Goal: Task Accomplishment & Management: Manage account settings

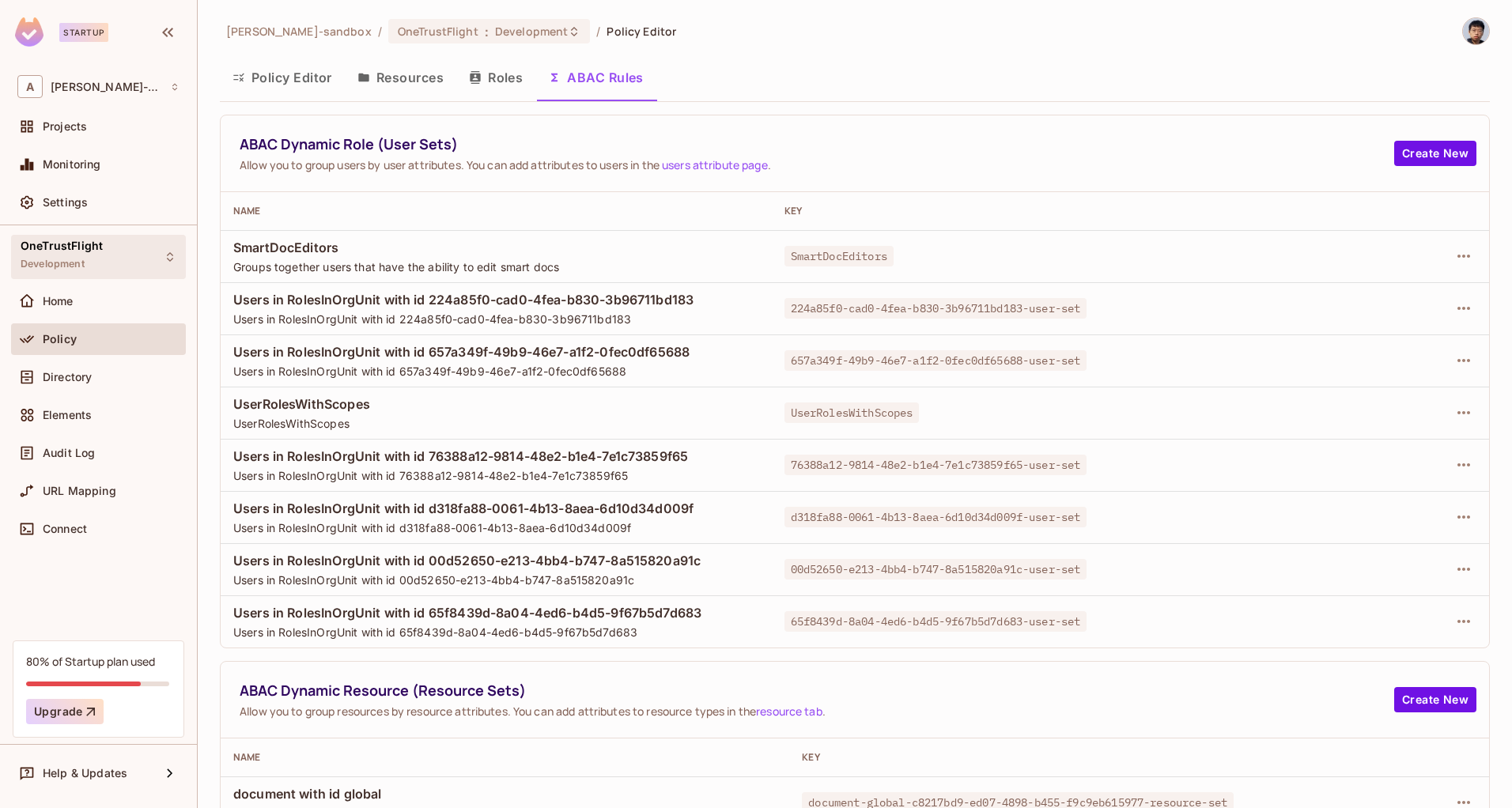
click at [101, 252] on div "OneTrustFlight Development" at bounding box center [98, 257] width 175 height 44
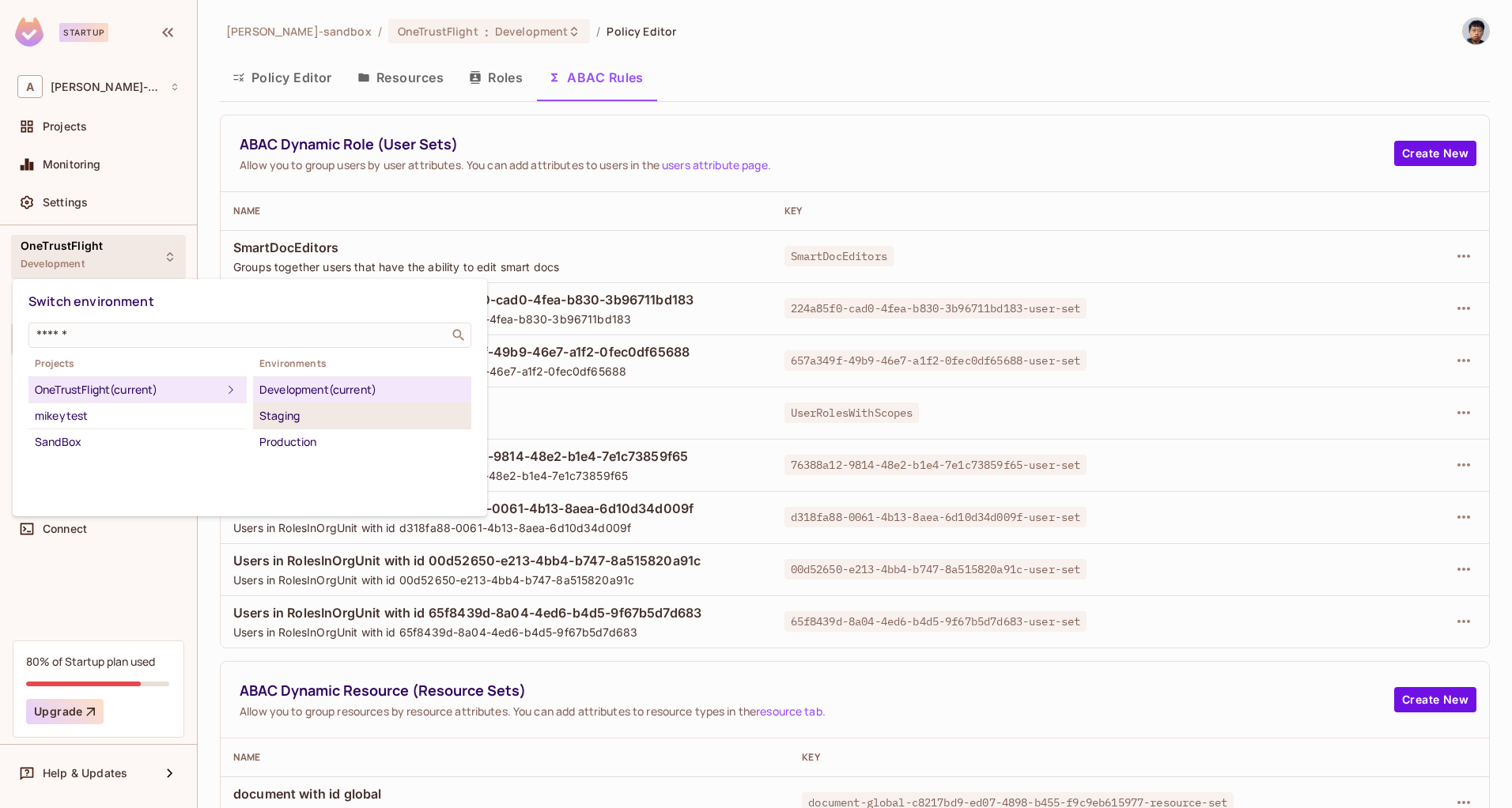
click at [321, 428] on li "Staging" at bounding box center [362, 417] width 218 height 26
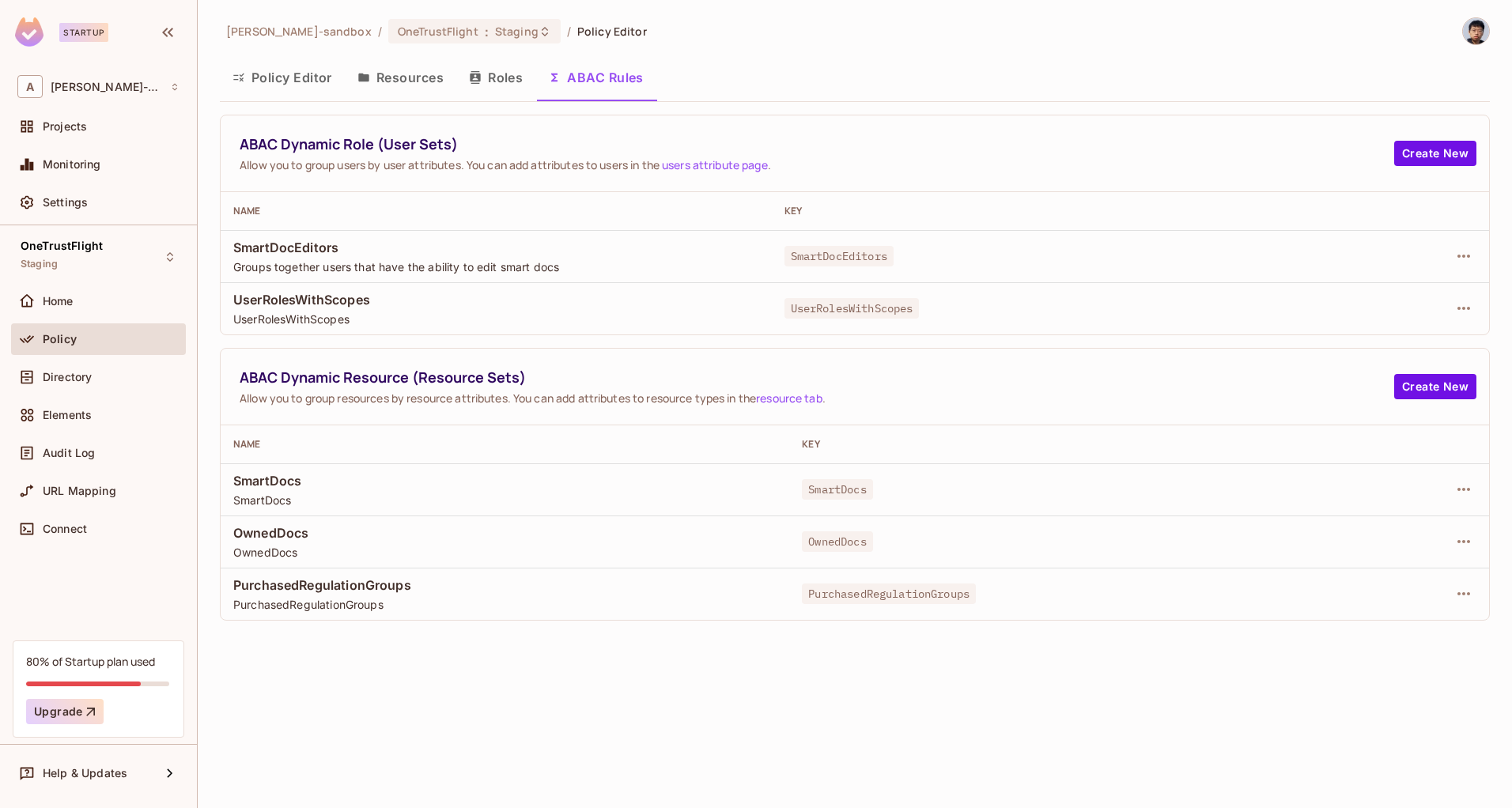
click at [405, 90] on button "Resources" at bounding box center [400, 78] width 111 height 40
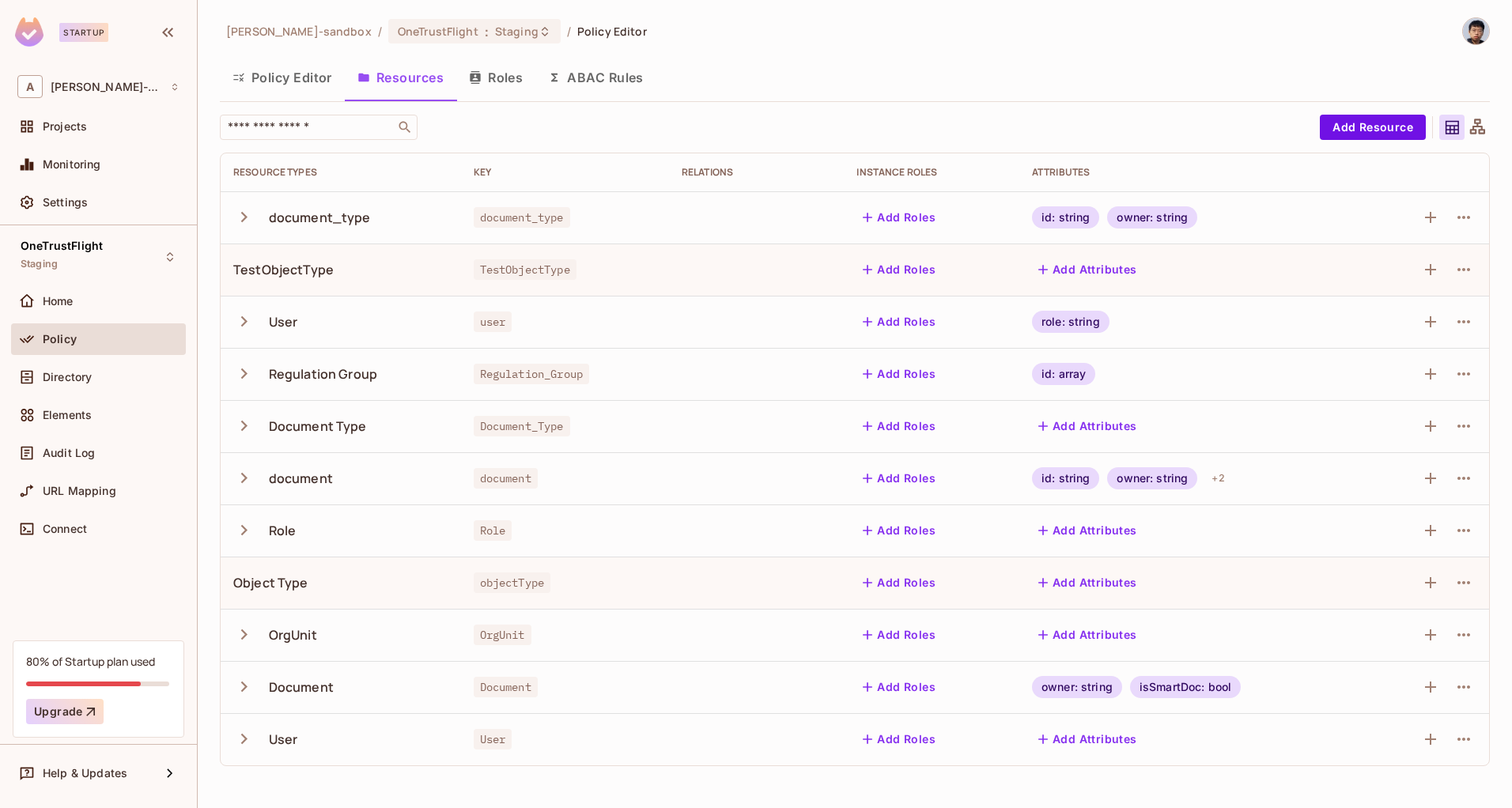
click at [288, 92] on button "Policy Editor" at bounding box center [281, 78] width 125 height 40
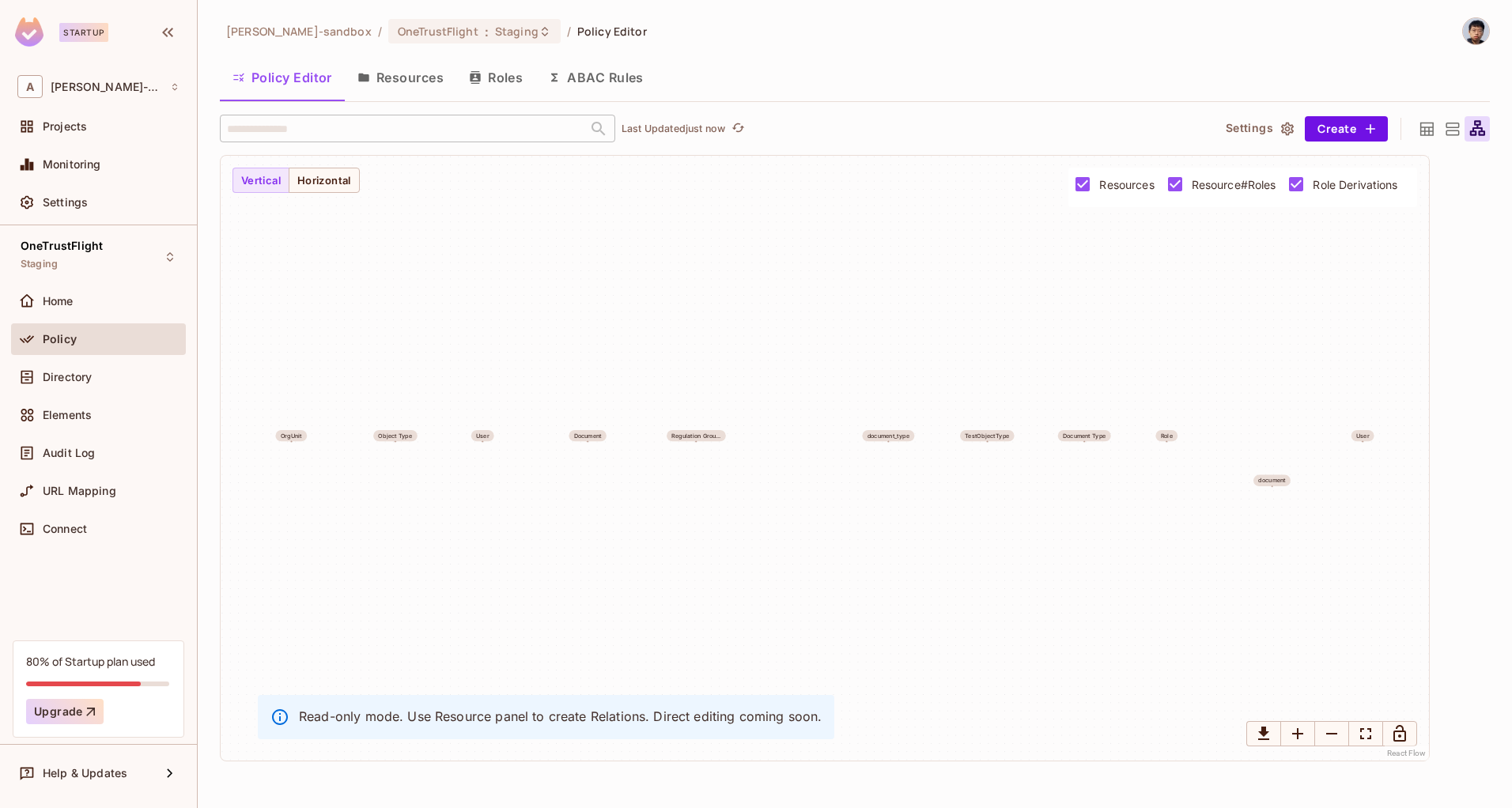
click at [1425, 129] on icon at bounding box center [1427, 130] width 20 height 20
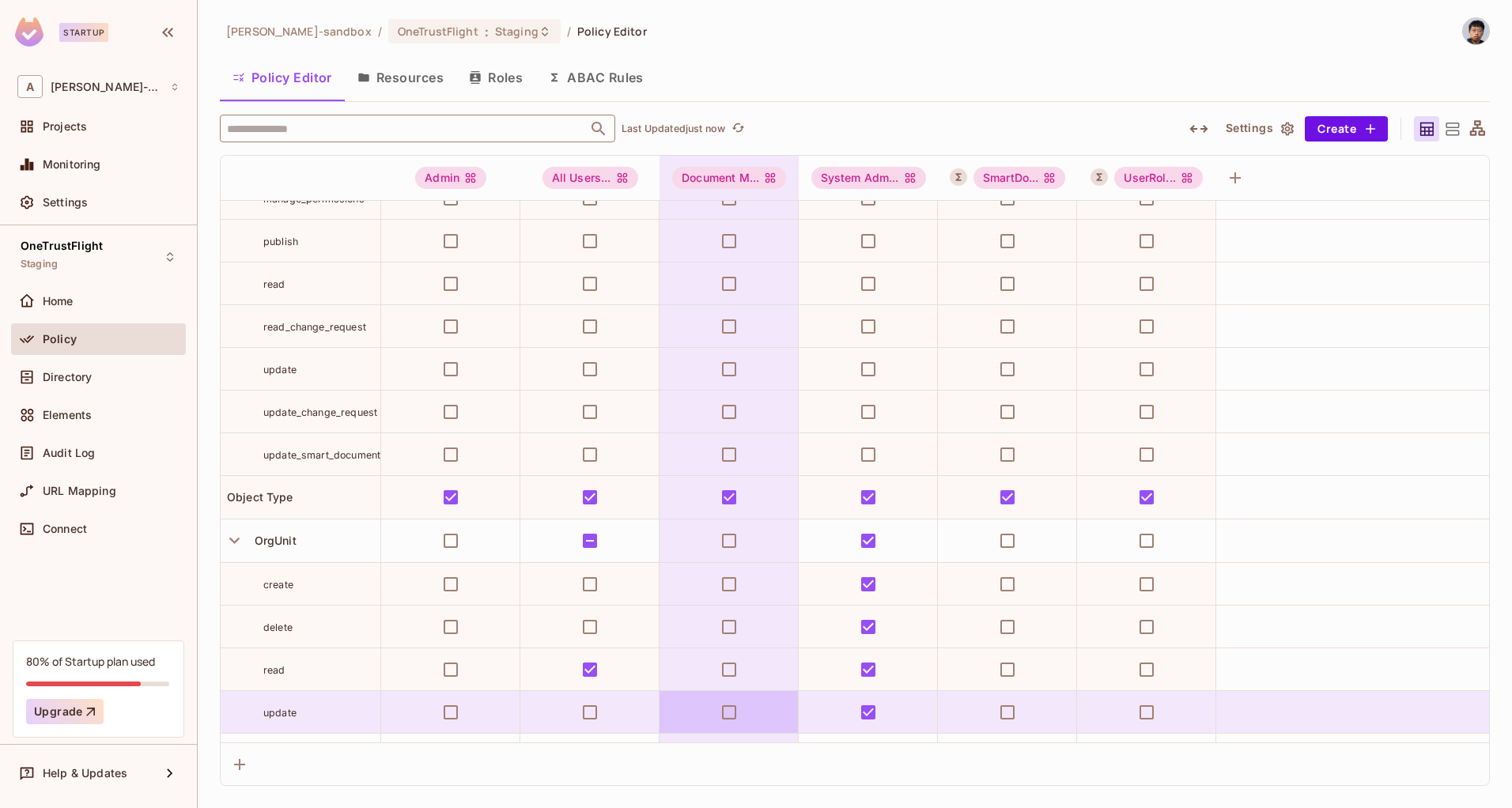
scroll to position [827, 0]
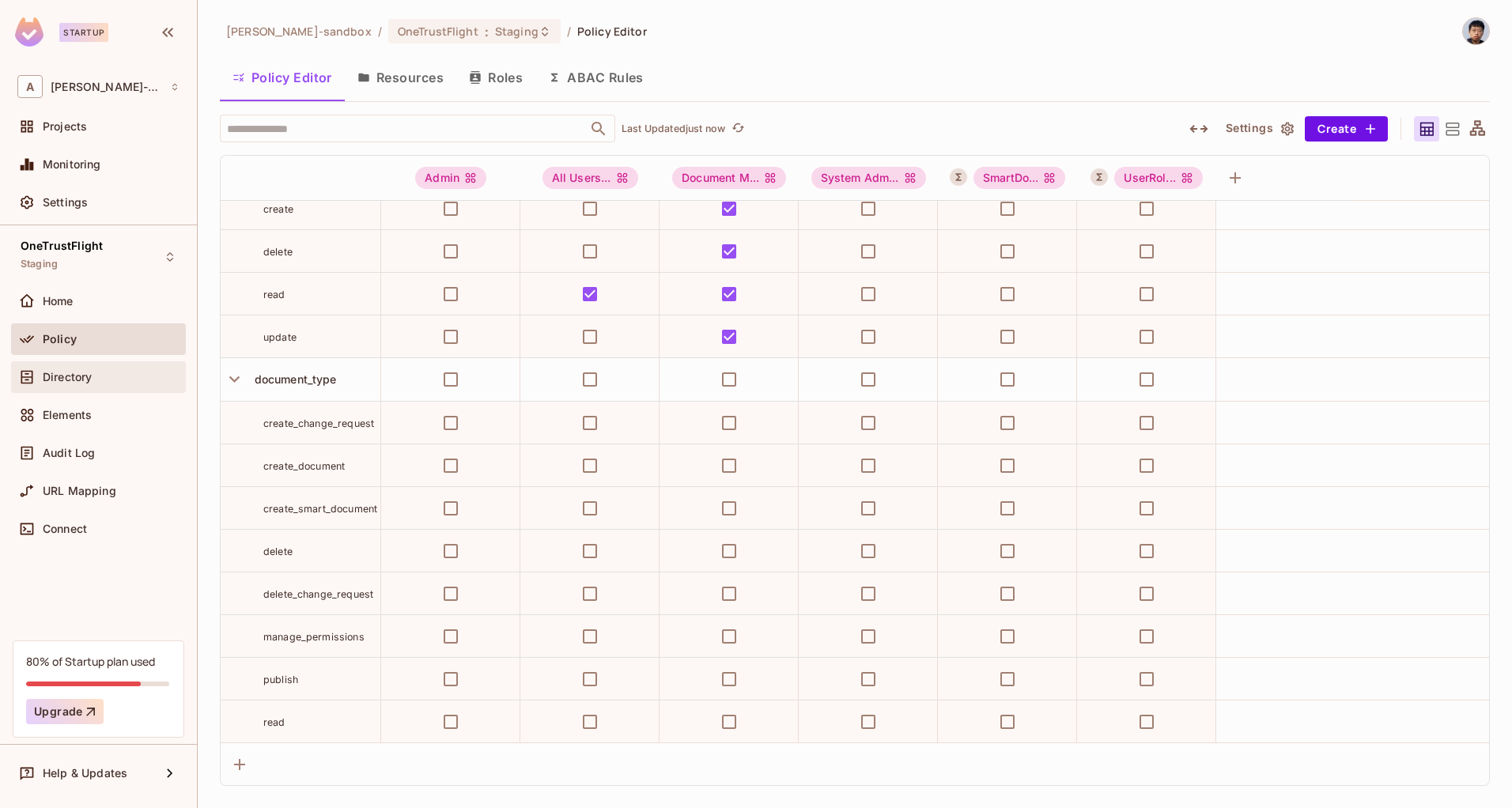
click at [97, 374] on div "Directory" at bounding box center [111, 376] width 137 height 12
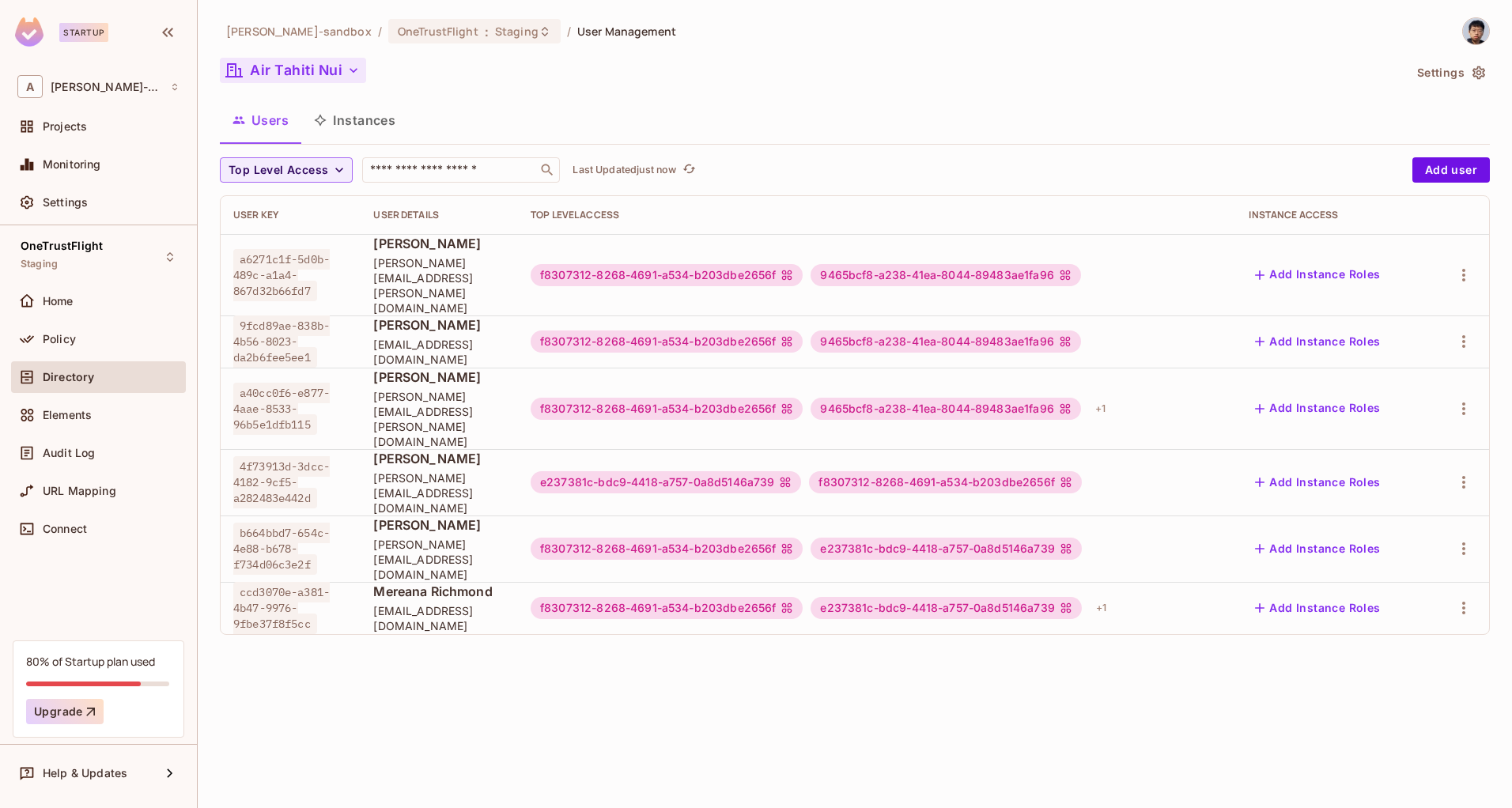
click at [357, 77] on icon "button" at bounding box center [353, 70] width 16 height 16
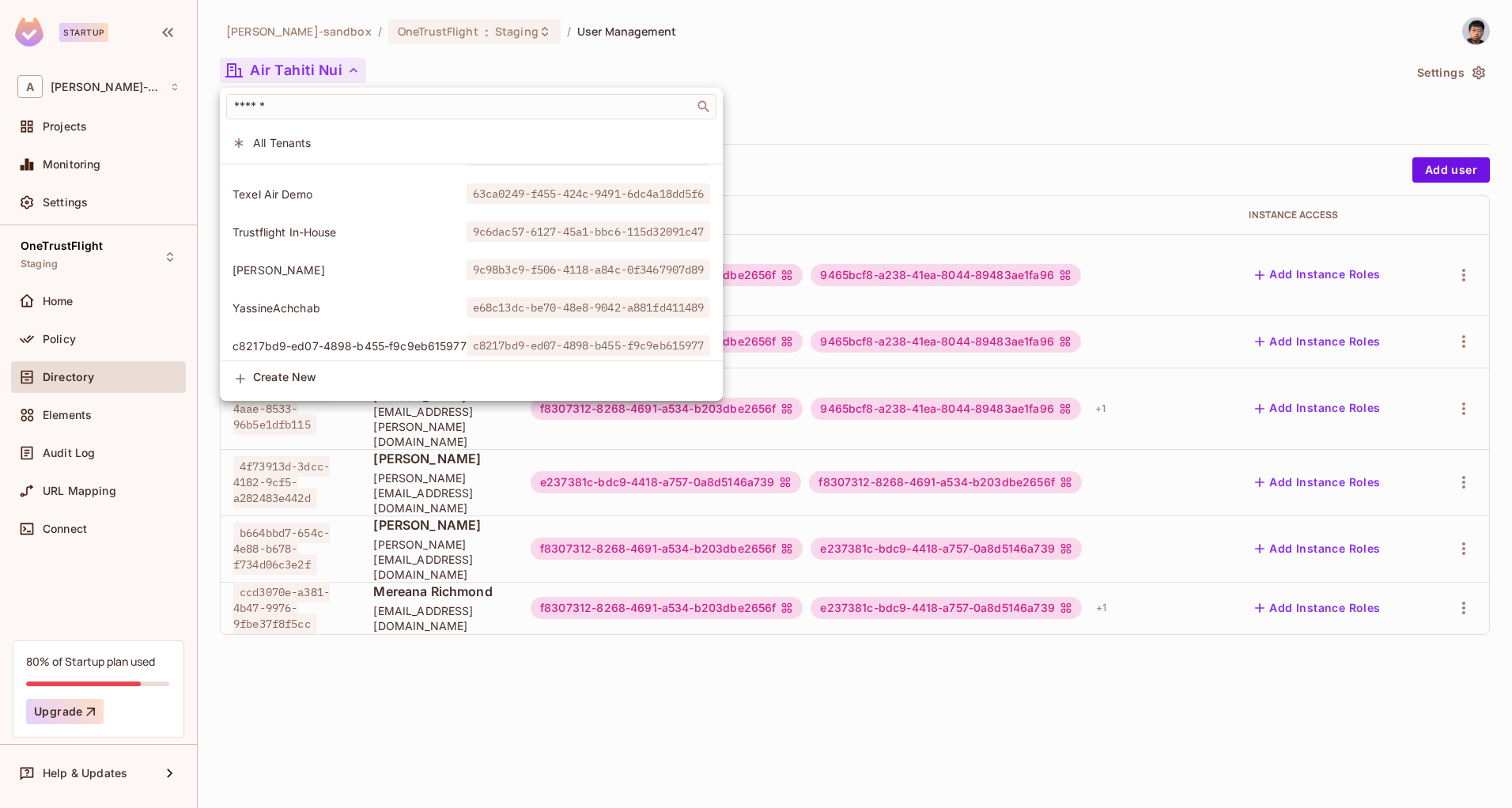
scroll to position [612, 0]
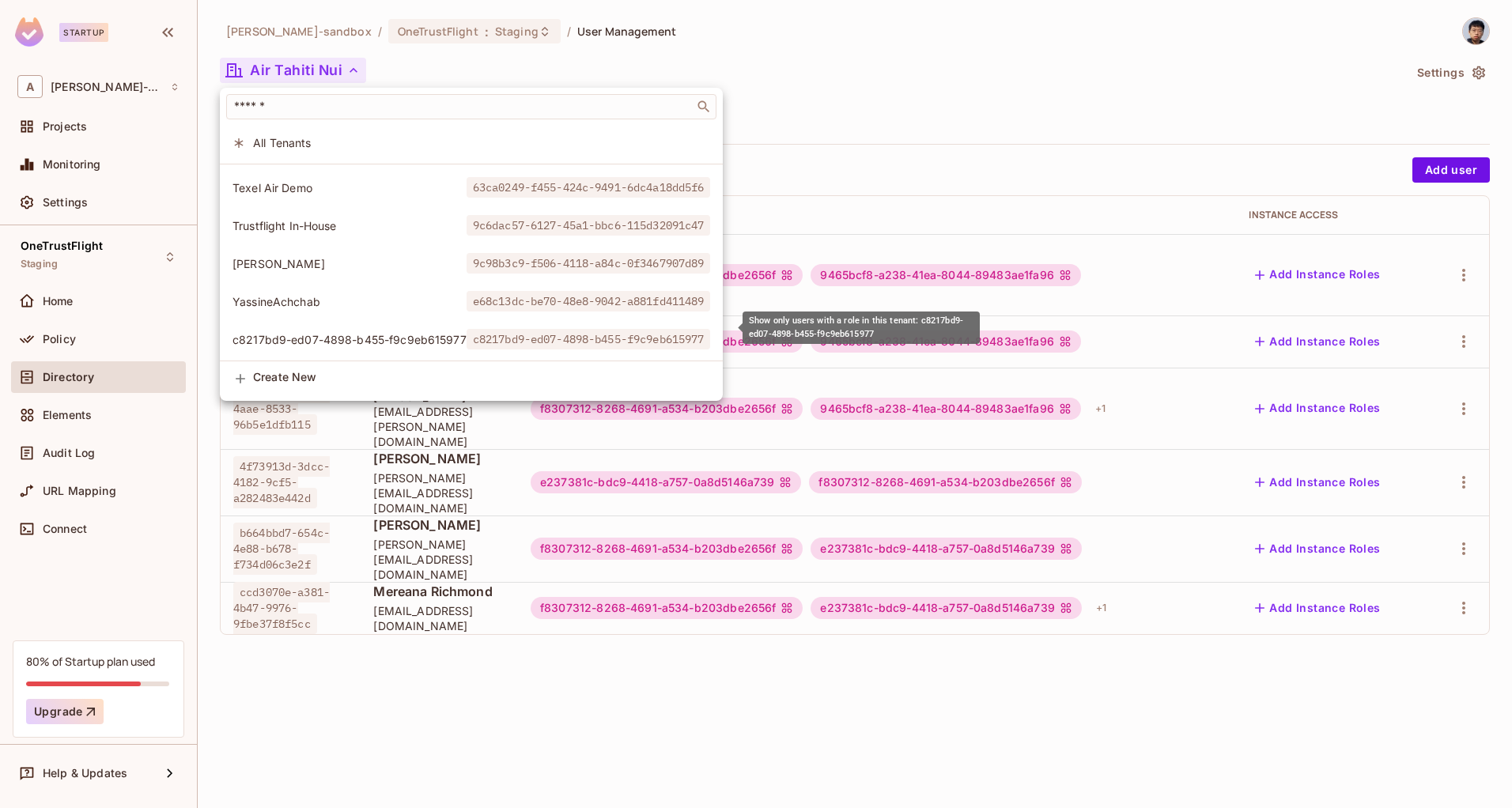
click at [398, 332] on span "c8217bd9-ed07-4898-b455-f9c9eb615977" at bounding box center [350, 339] width 234 height 15
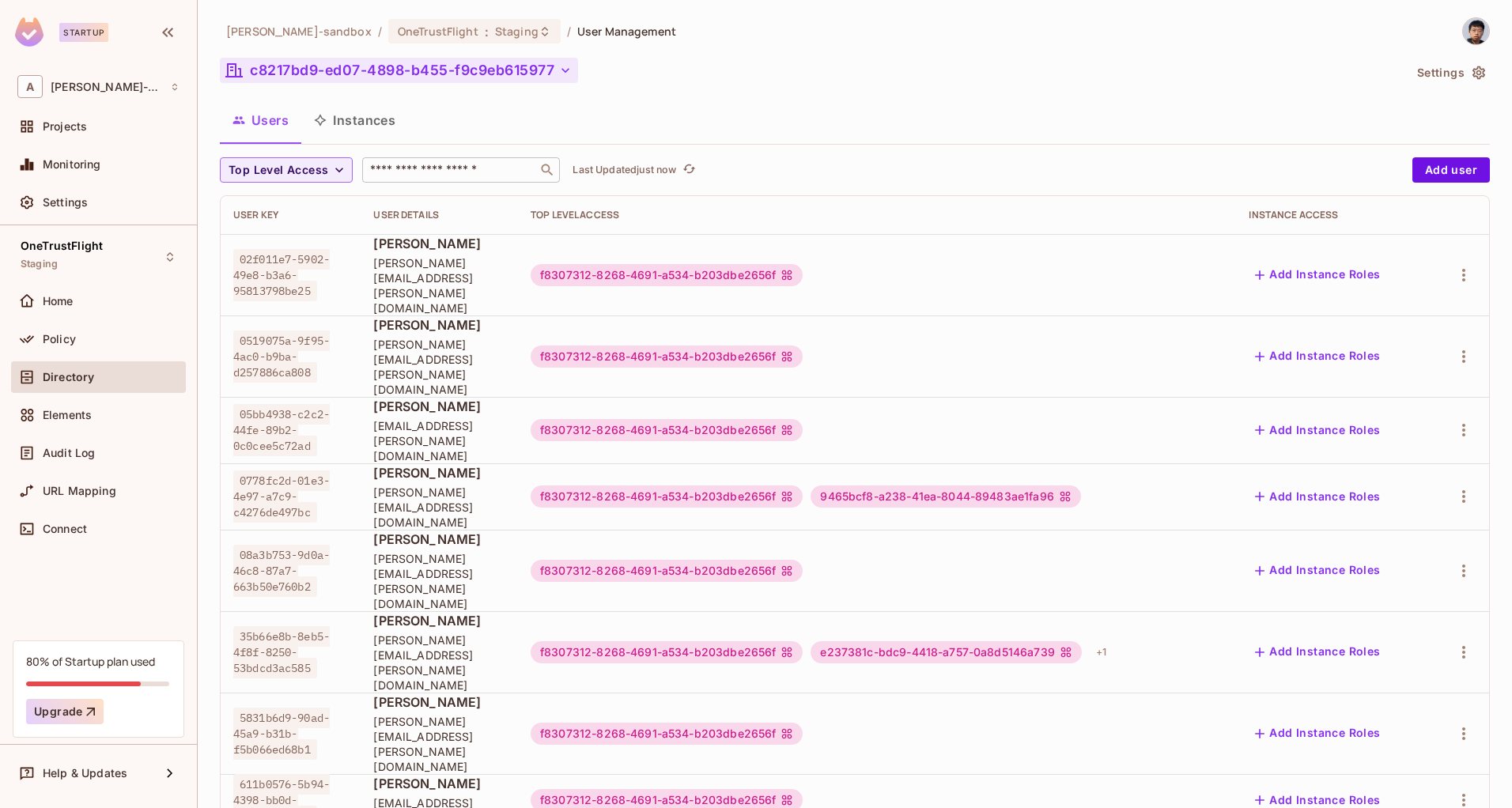
click at [383, 172] on input "text" at bounding box center [450, 169] width 166 height 16
click at [988, 463] on td "f8307312-8268-4691-a534-b203dbe2656f 9465bcf8-a238-41ea-8044-89483ae1fa96" at bounding box center [877, 496] width 718 height 66
click at [1024, 485] on div "9465bcf8-a238-41ea-8044-89483ae1fa96" at bounding box center [945, 496] width 270 height 22
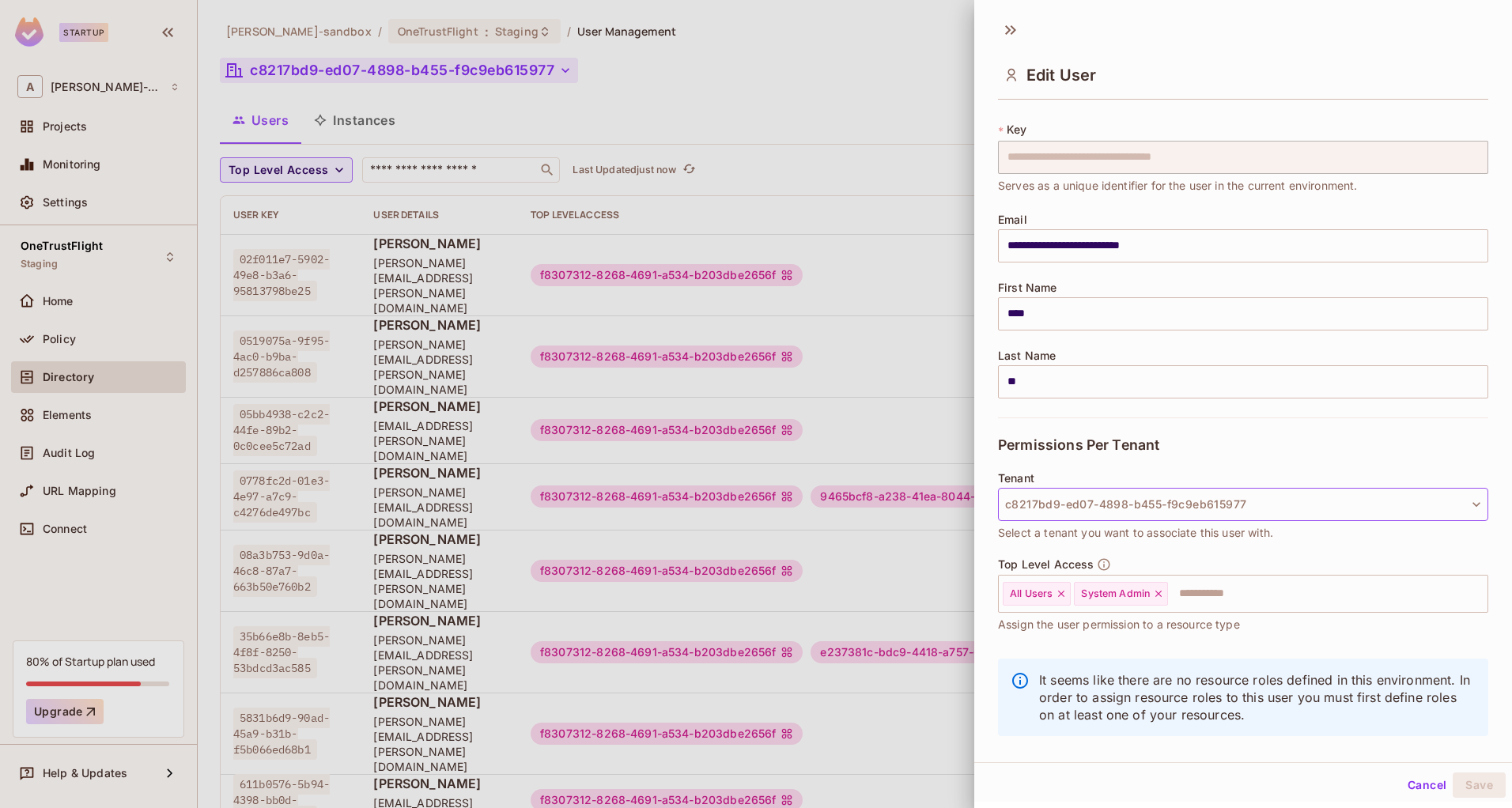
scroll to position [47, 0]
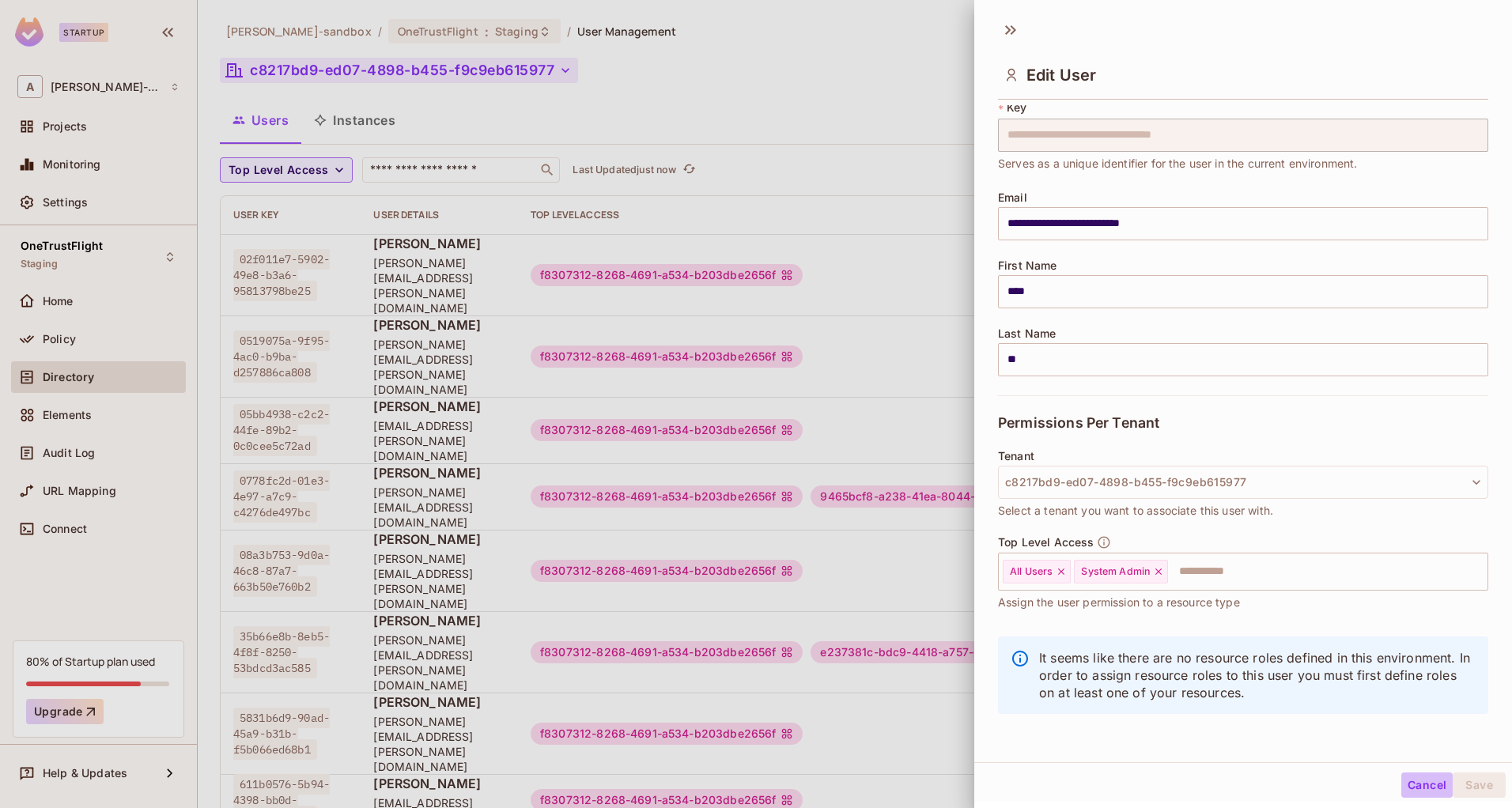
click at [1420, 782] on button "Cancel" at bounding box center [1427, 785] width 51 height 26
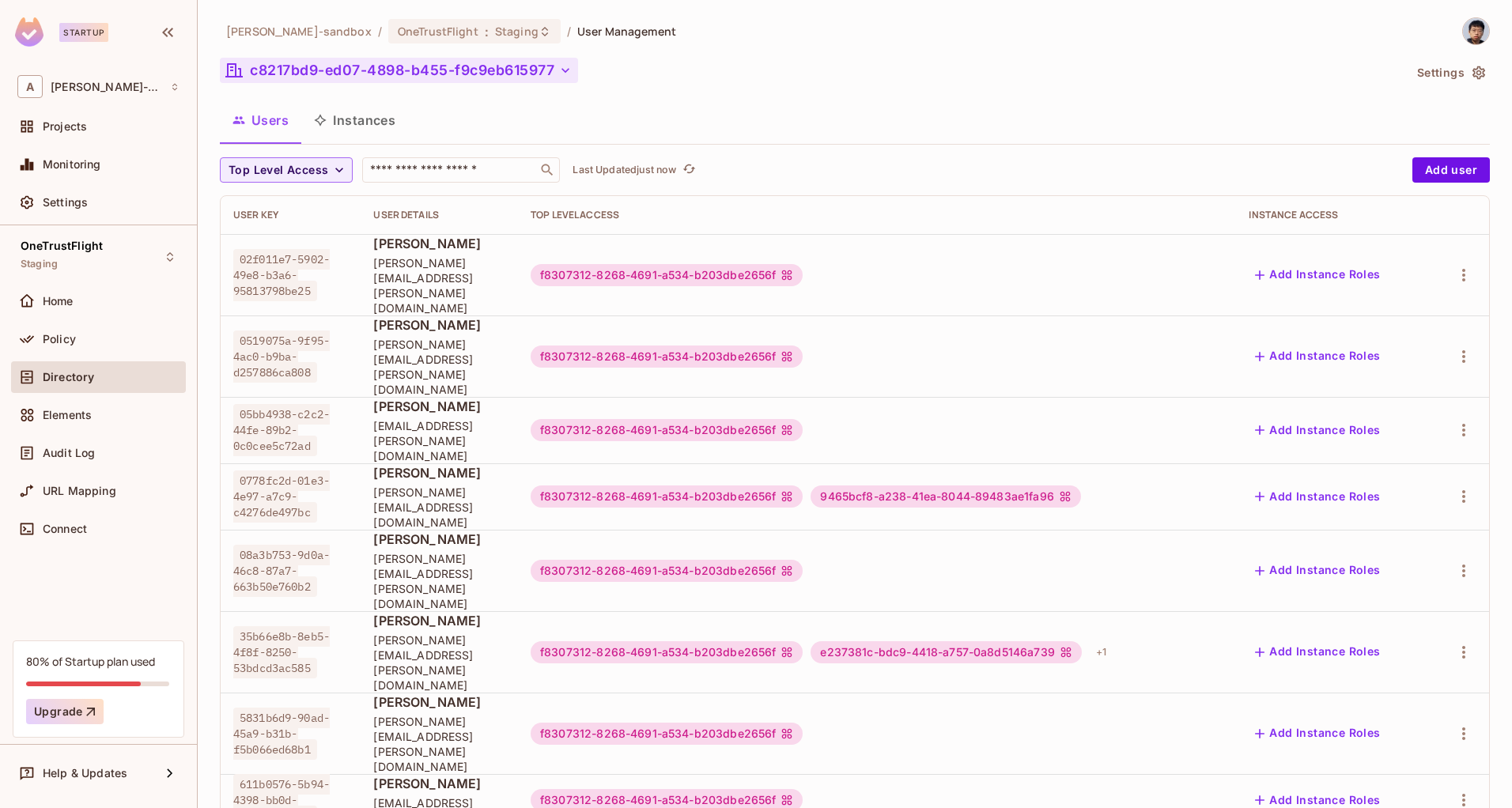
click at [560, 77] on button "c8217bd9-ed07-4898-b455-f9c9eb615977" at bounding box center [399, 70] width 358 height 26
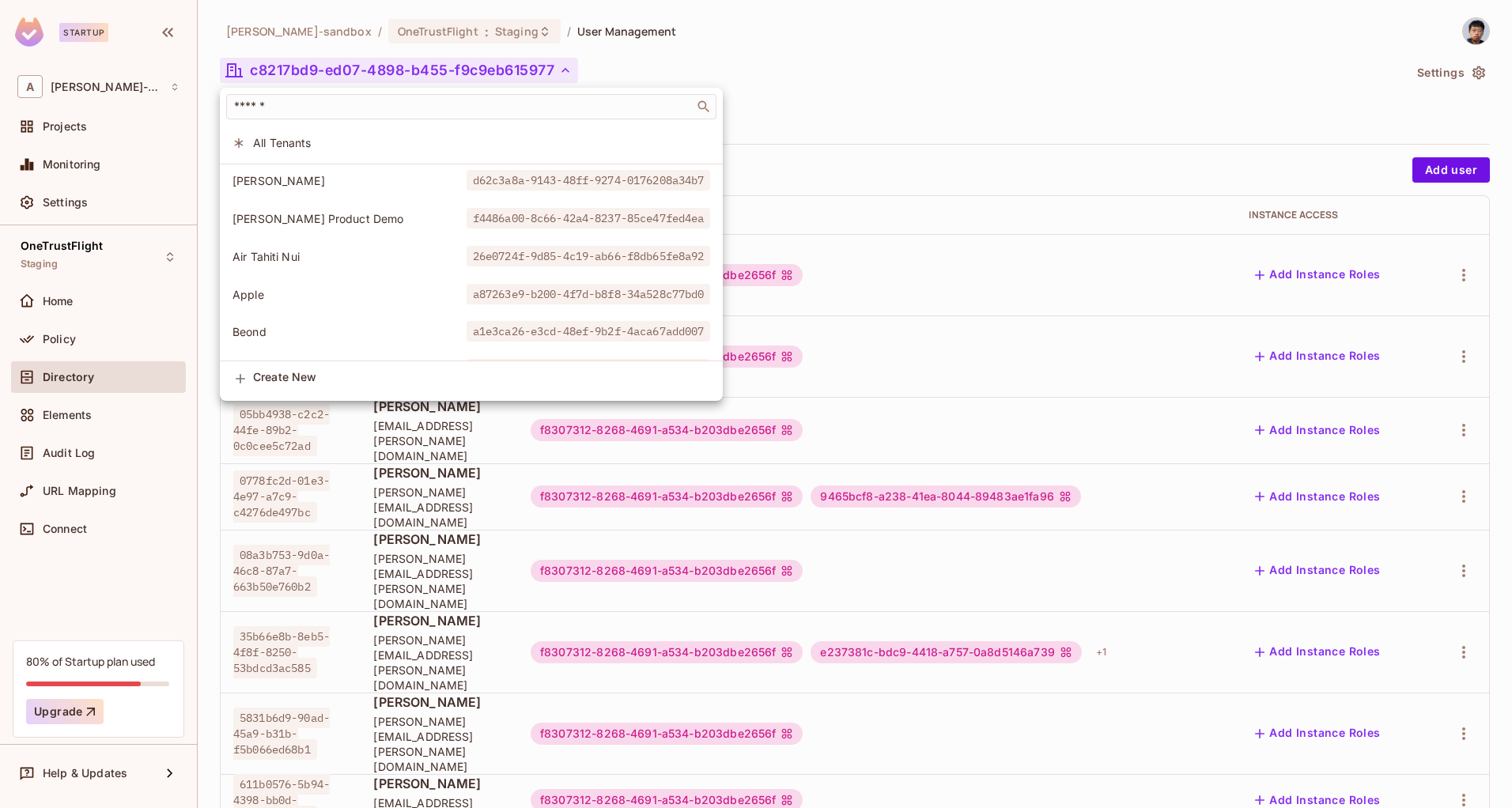
scroll to position [0, 0]
click at [892, 114] on div at bounding box center [756, 404] width 1512 height 808
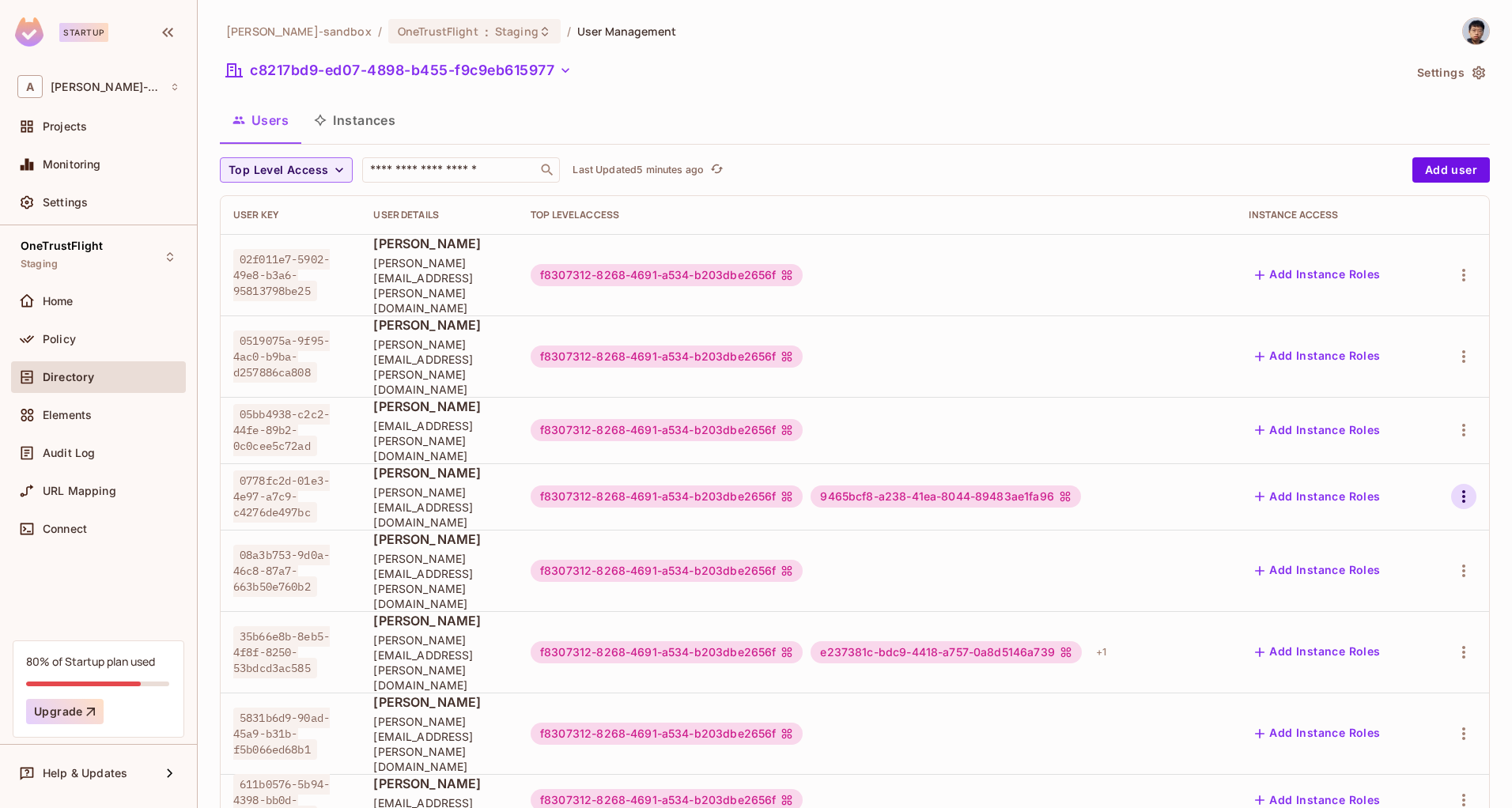
click at [1459, 487] on icon "button" at bounding box center [1463, 496] width 19 height 19
click at [1384, 446] on li "Edit" at bounding box center [1383, 453] width 140 height 35
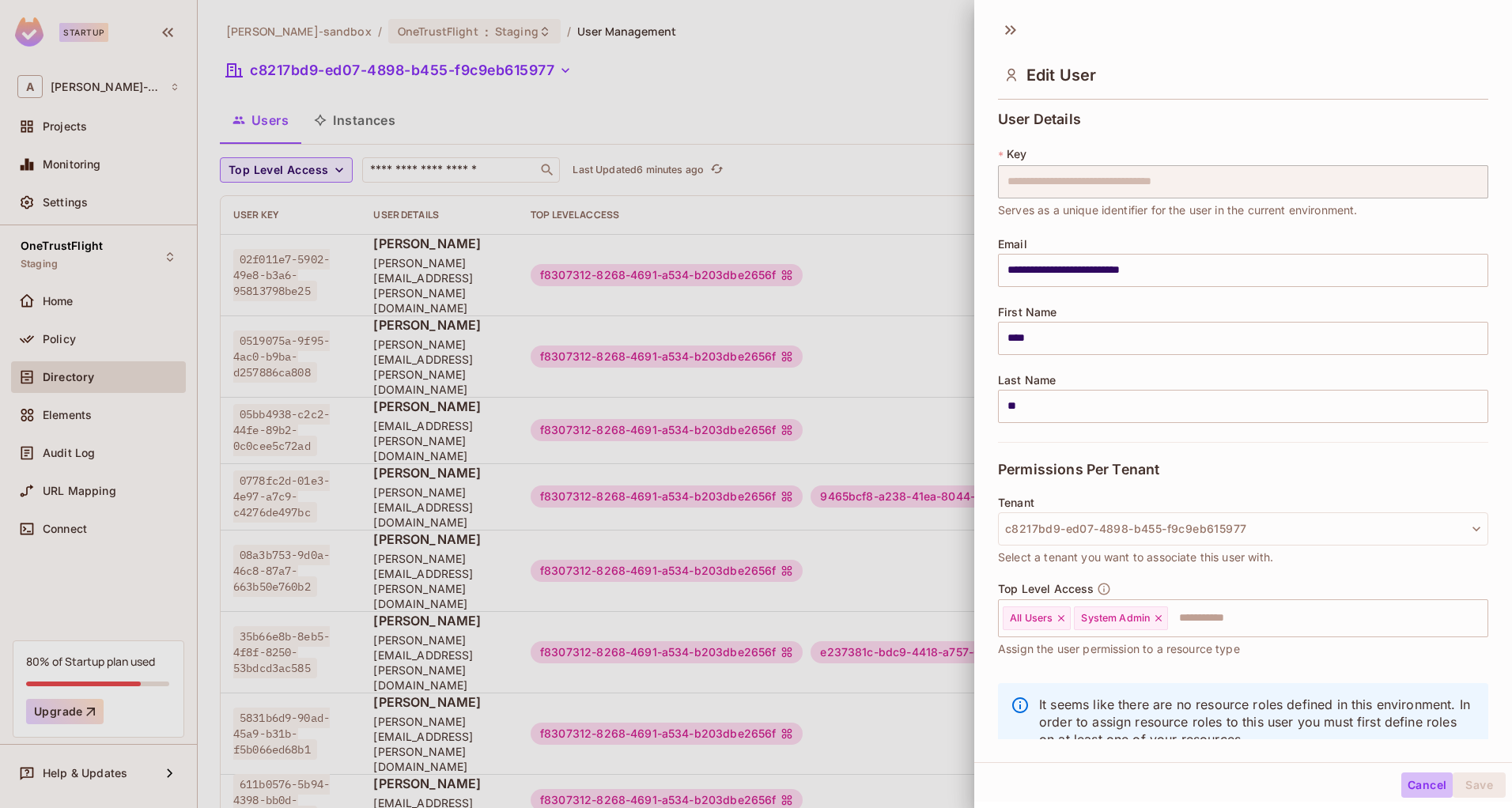
click at [1423, 788] on button "Cancel" at bounding box center [1427, 785] width 51 height 26
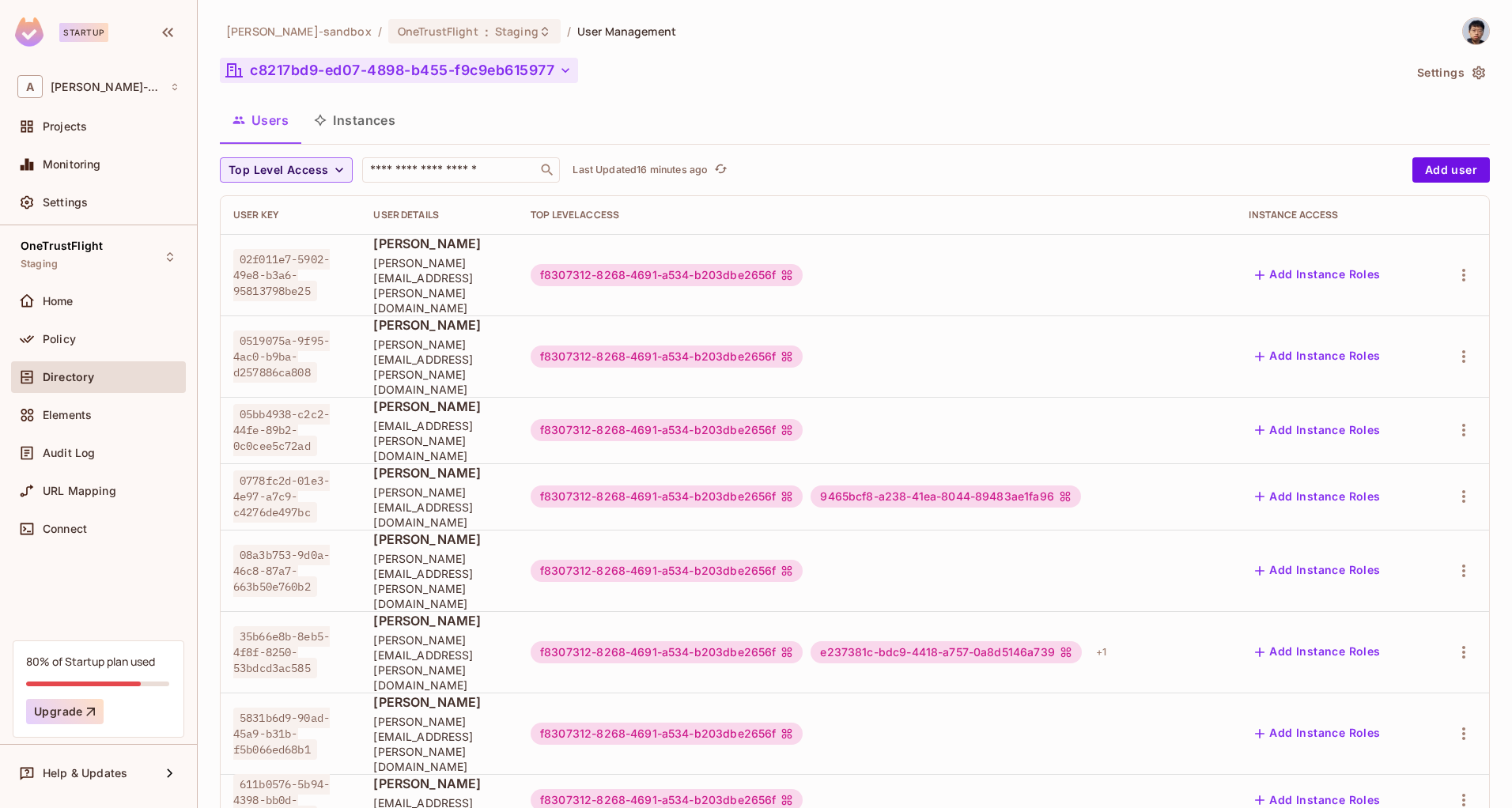
click at [578, 64] on button "c8217bd9-ed07-4898-b455-f9c9eb615977" at bounding box center [399, 70] width 358 height 26
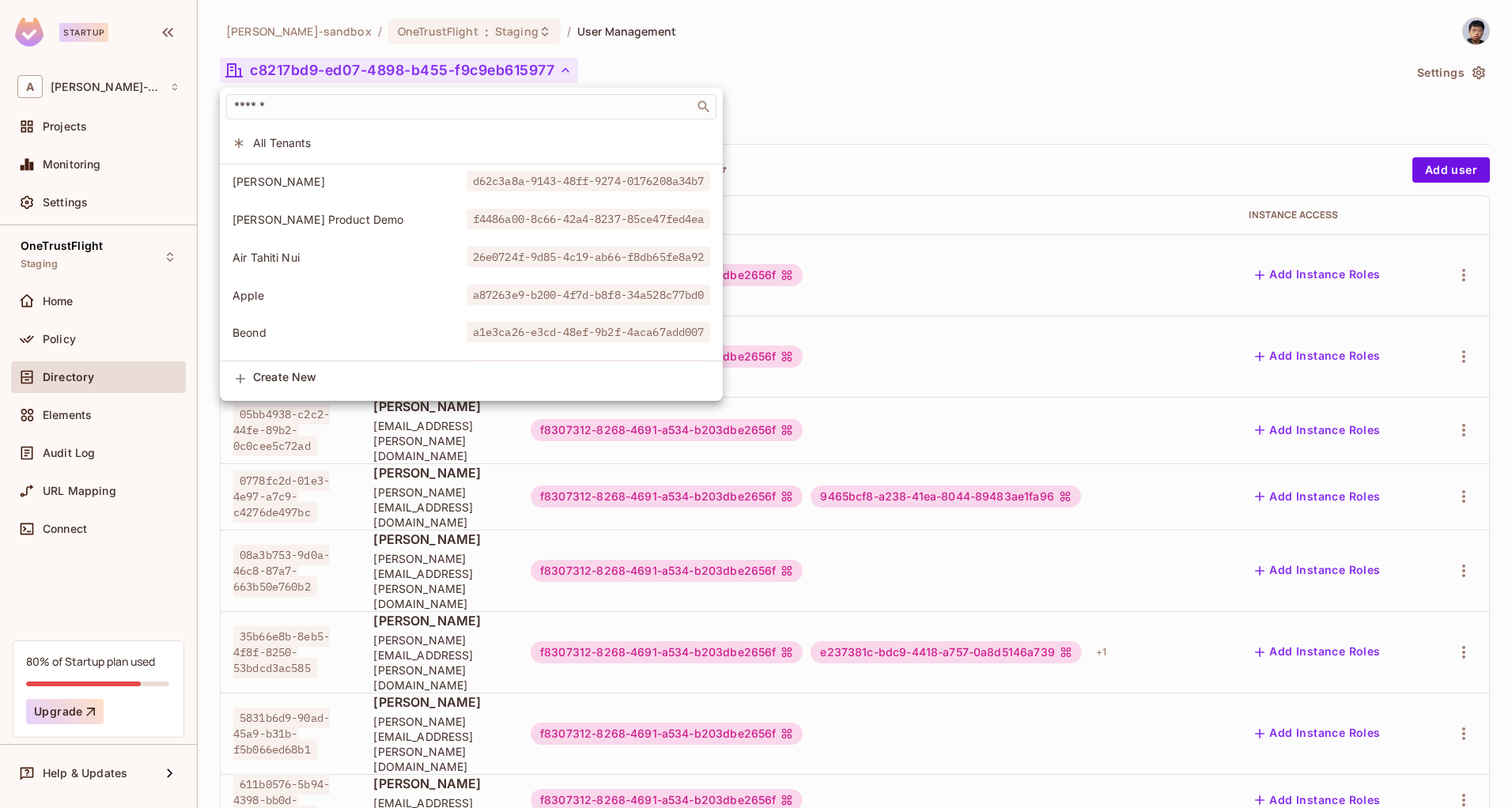
drag, startPoint x: 1031, startPoint y: 50, endPoint x: 1048, endPoint y: 43, distance: 18.4
click at [1031, 49] on div at bounding box center [756, 404] width 1512 height 808
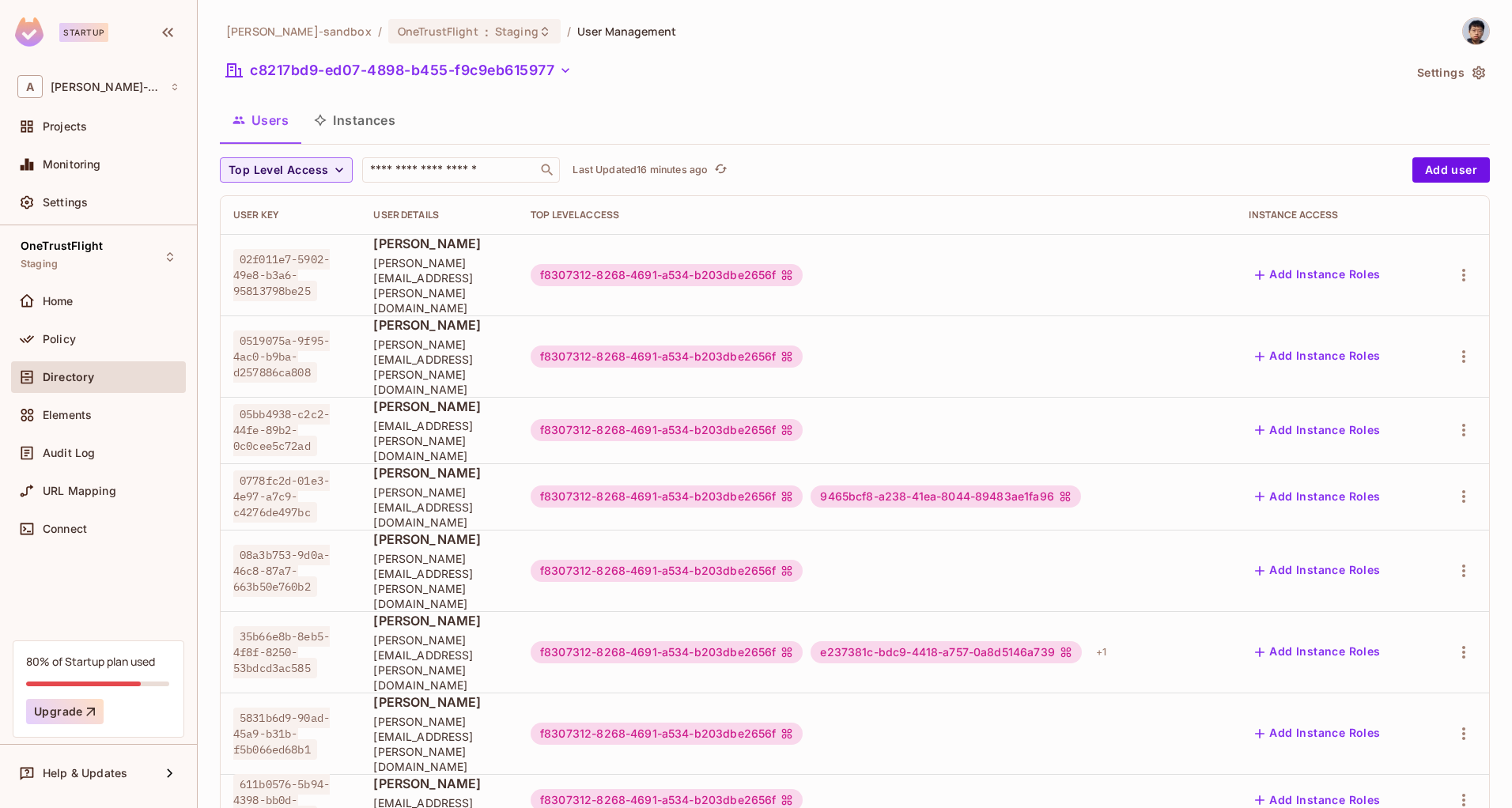
click at [1429, 69] on button "Settings" at bounding box center [1450, 73] width 79 height 26
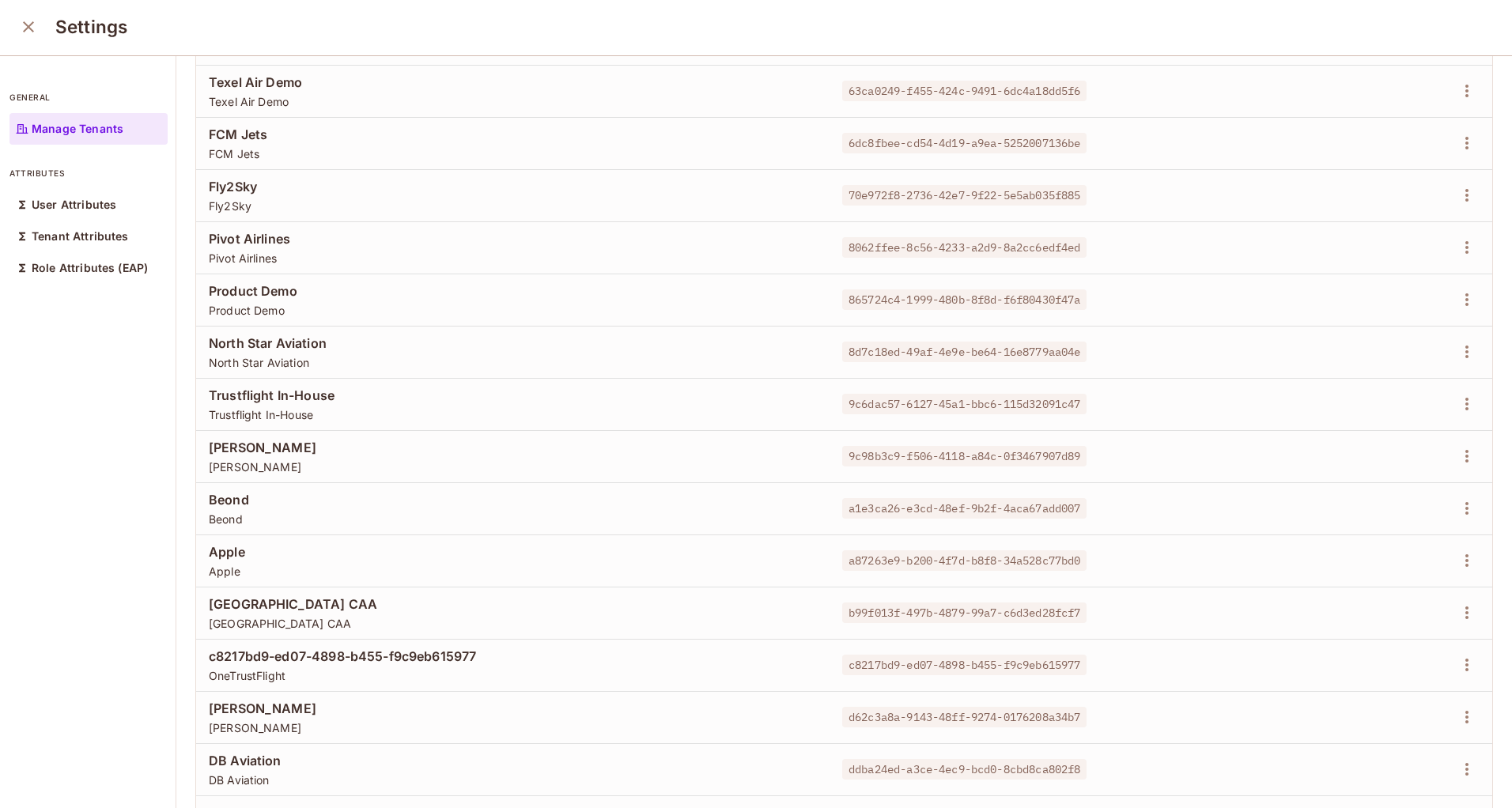
scroll to position [225, 0]
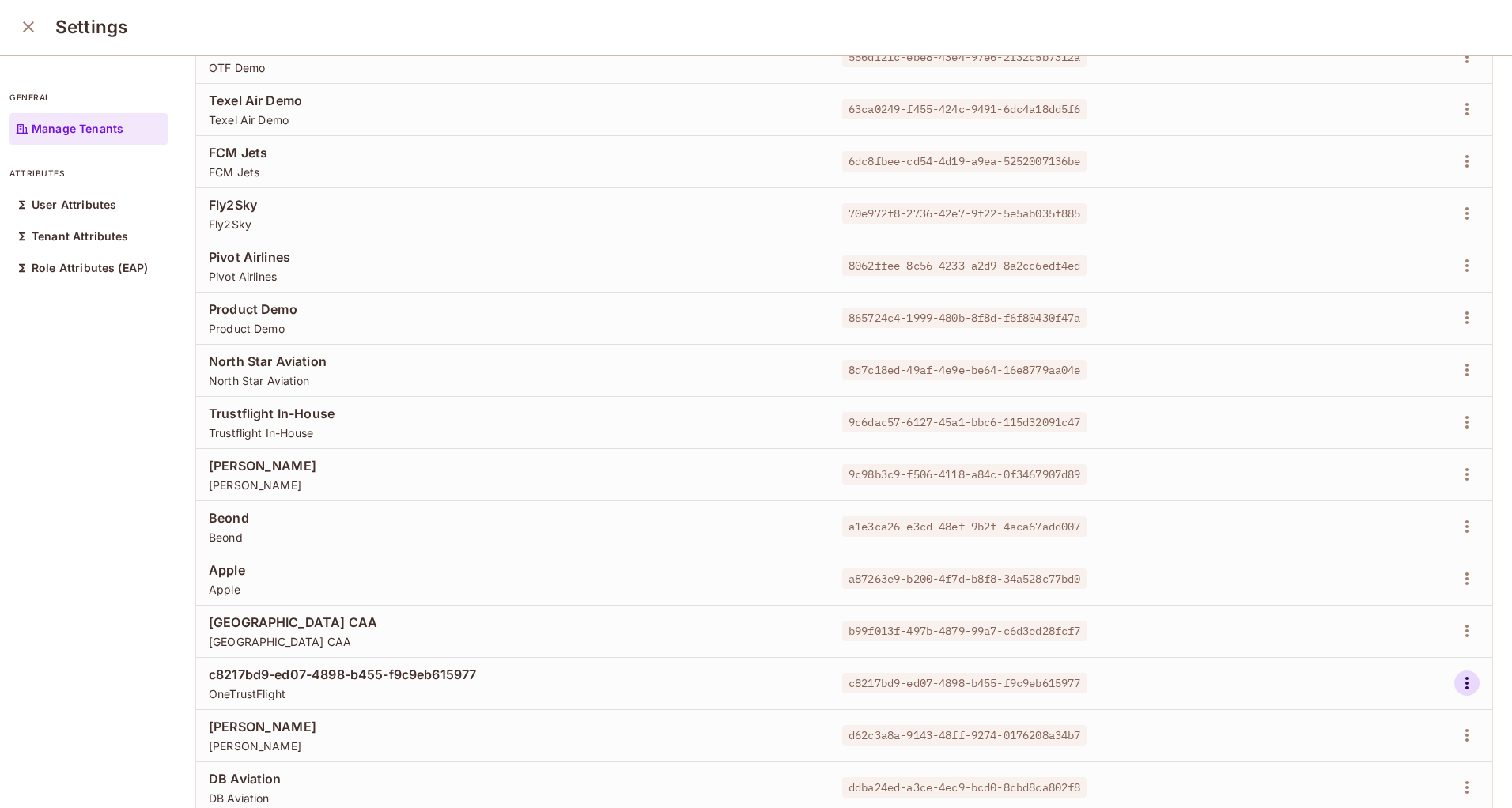
click at [1458, 688] on icon "button" at bounding box center [1467, 683] width 19 height 19
click at [1372, 732] on div "Edit Attributes" at bounding box center [1387, 736] width 78 height 16
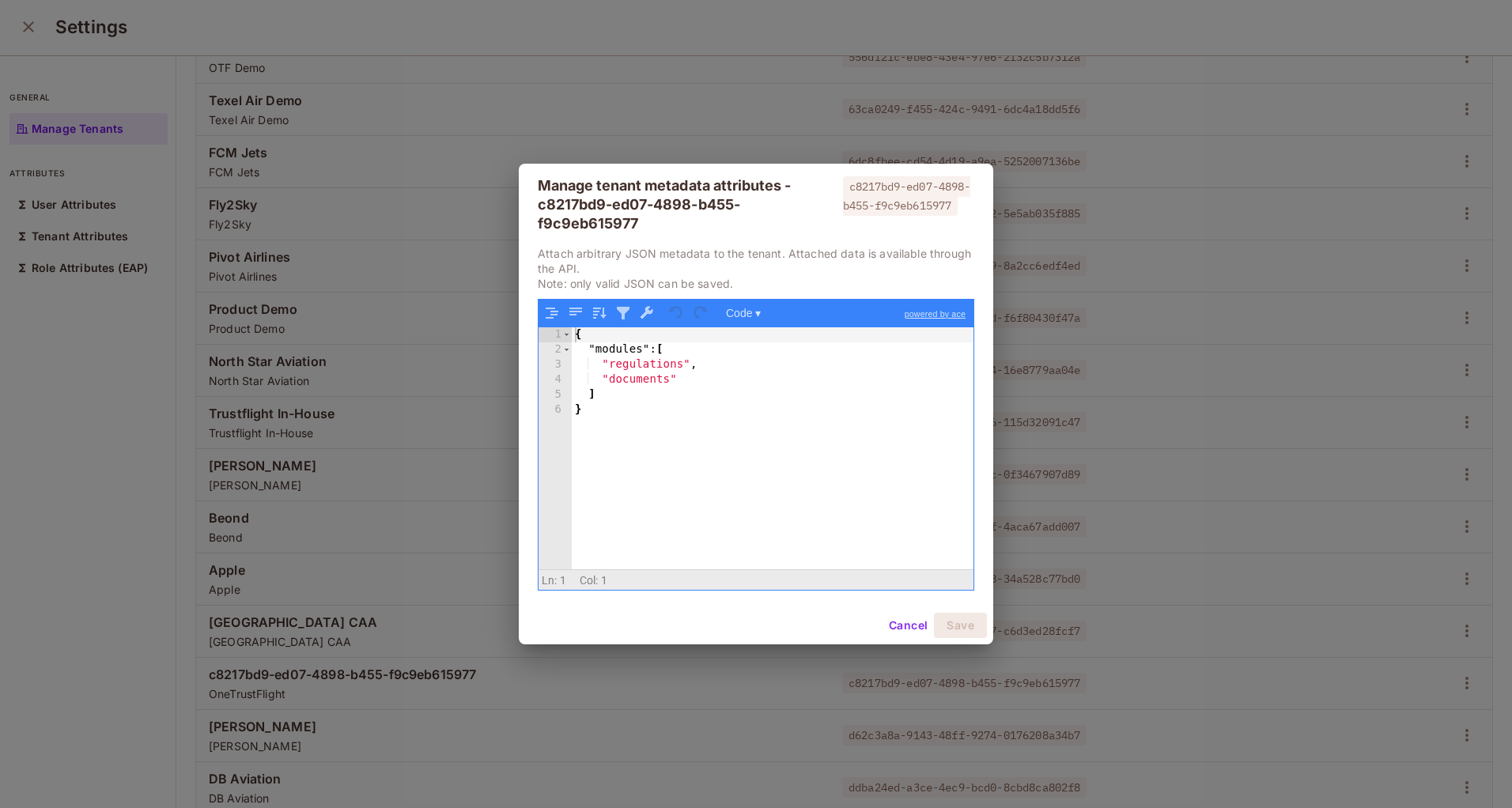
click at [704, 384] on div "{ "modules" : [ "regulations" , "documents" ] }" at bounding box center [773, 464] width 402 height 273
click at [979, 631] on button "Save" at bounding box center [960, 625] width 53 height 26
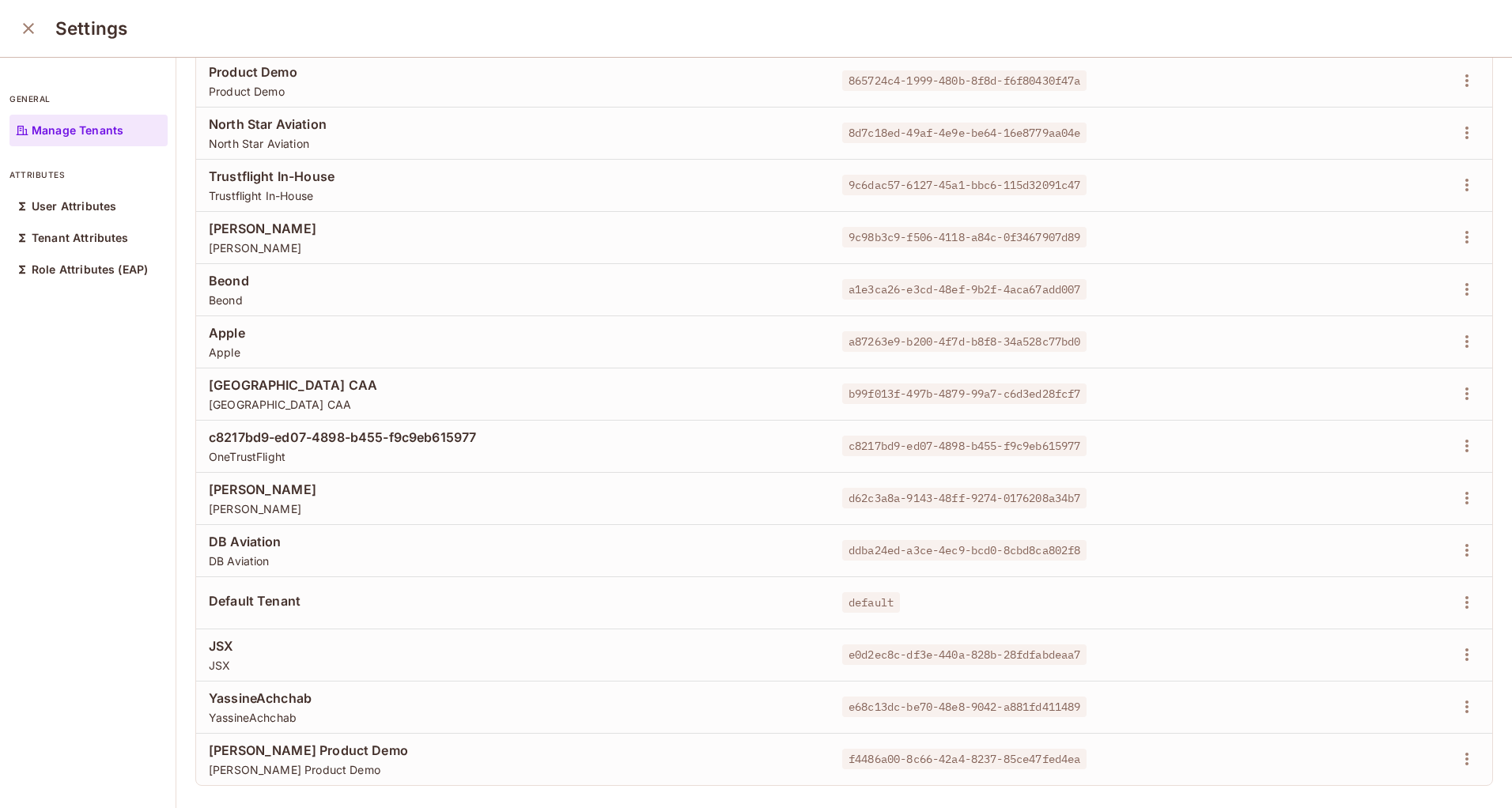
scroll to position [484, 0]
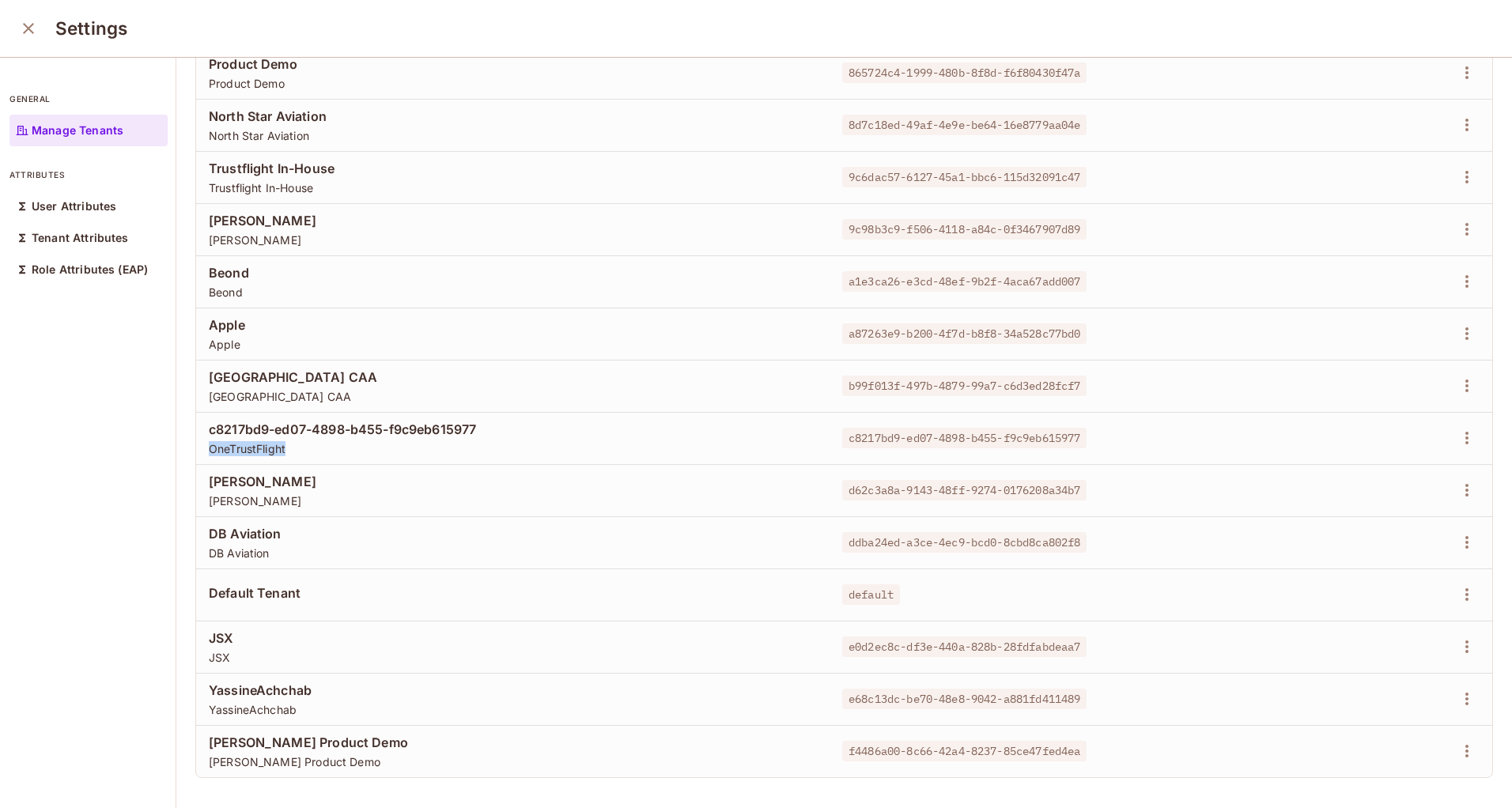
drag, startPoint x: 201, startPoint y: 430, endPoint x: 598, endPoint y: 432, distance: 397.0
click at [598, 432] on td "c8217bd9-ed07-4898-b455-f9c9eb615977 OneTrustFlight" at bounding box center [513, 437] width 633 height 52
click at [402, 412] on td "c8217bd9-ed07-4898-b455-f9c9eb615977 OneTrustFlight" at bounding box center [513, 437] width 633 height 52
click at [413, 421] on span "c8217bd9-ed07-4898-b455-f9c9eb615977" at bounding box center [513, 429] width 608 height 17
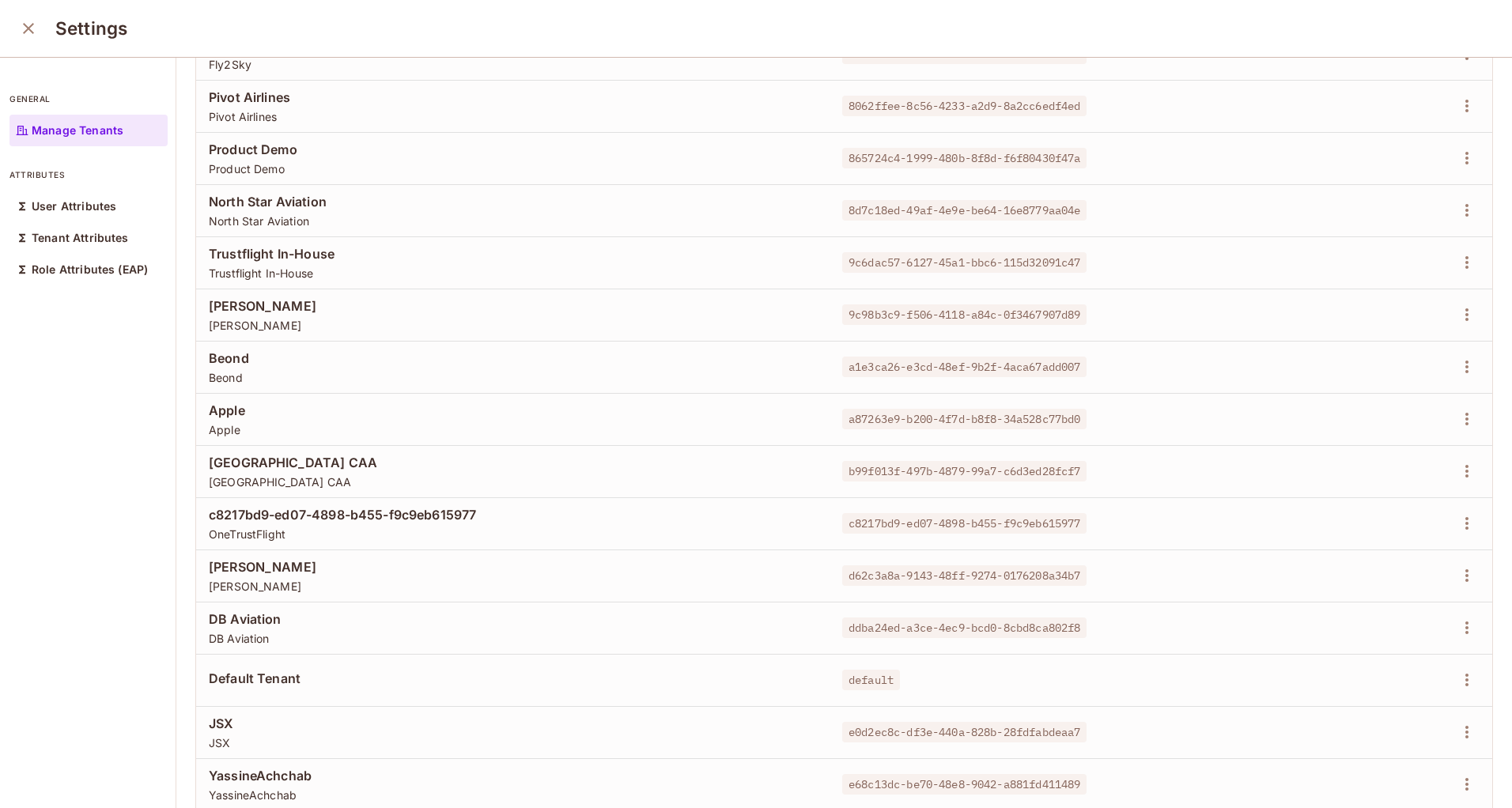
scroll to position [380, 0]
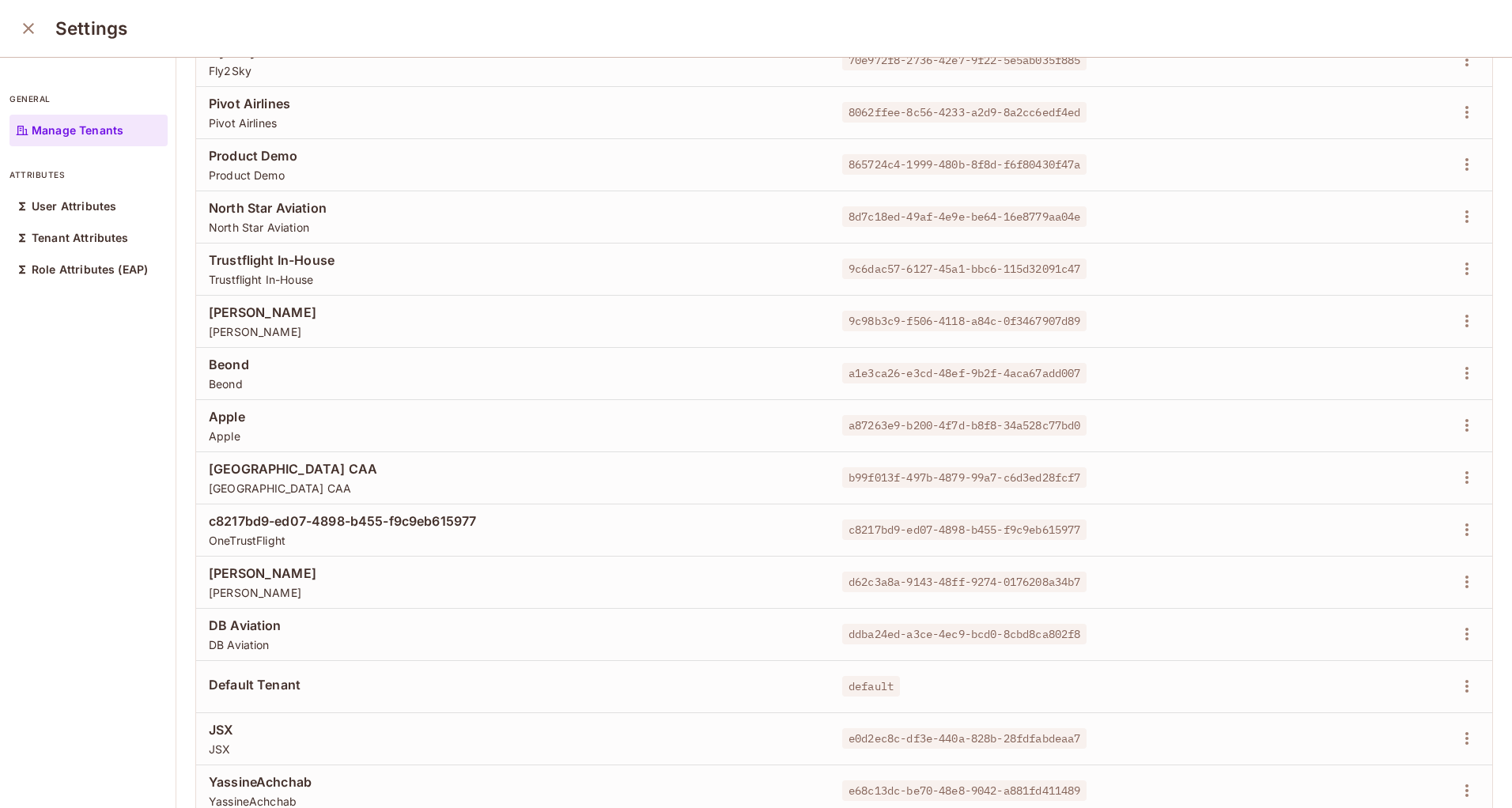
click at [420, 518] on span "c8217bd9-ed07-4898-b455-f9c9eb615977" at bounding box center [513, 521] width 608 height 17
click at [1458, 528] on icon "button" at bounding box center [1467, 529] width 19 height 19
click at [1078, 537] on div at bounding box center [756, 404] width 1512 height 808
click at [1441, 543] on td at bounding box center [1392, 529] width 198 height 52
click at [1458, 535] on icon "button" at bounding box center [1467, 529] width 19 height 19
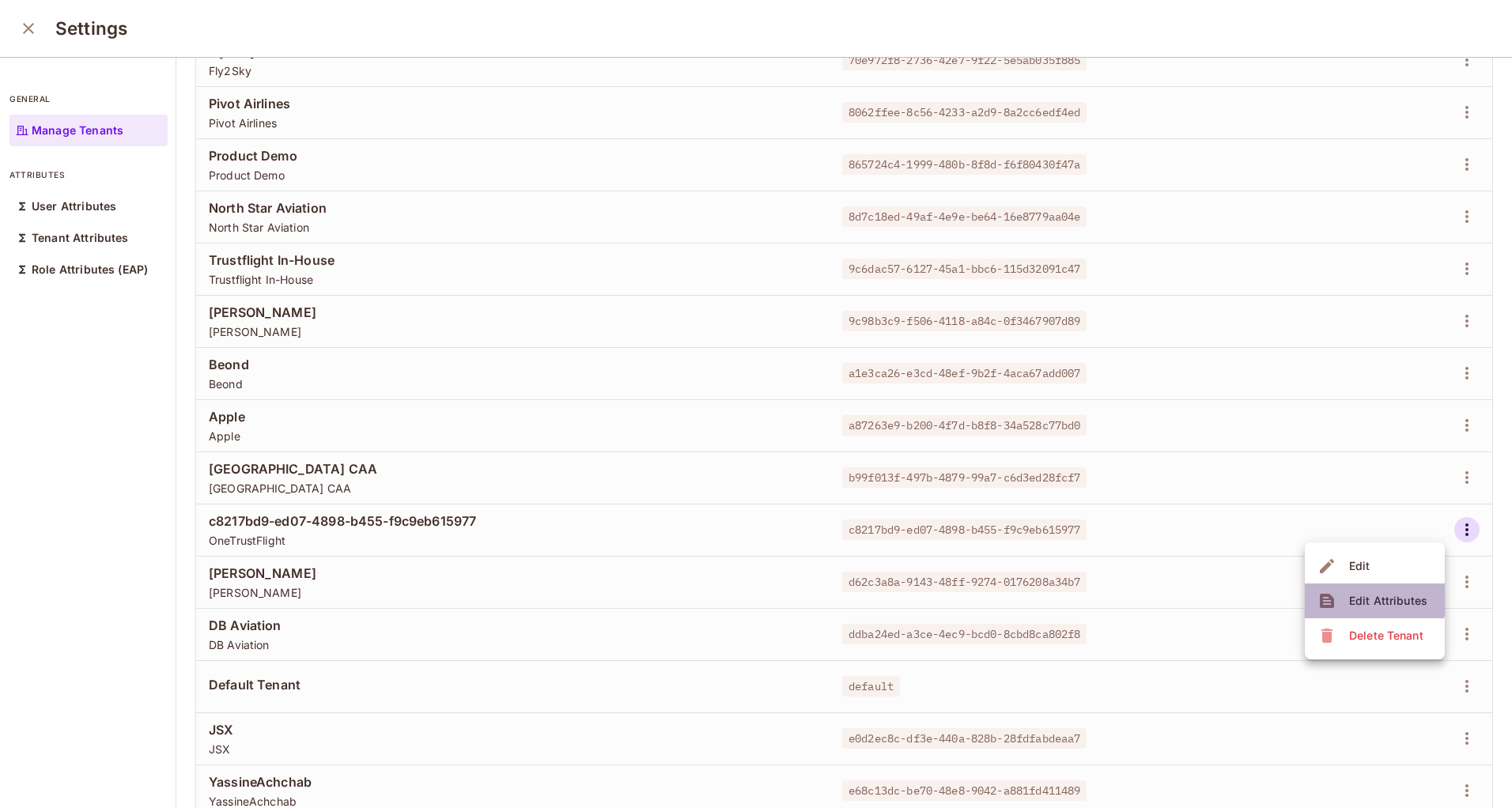
click at [1365, 599] on div "Edit Attributes" at bounding box center [1387, 601] width 78 height 16
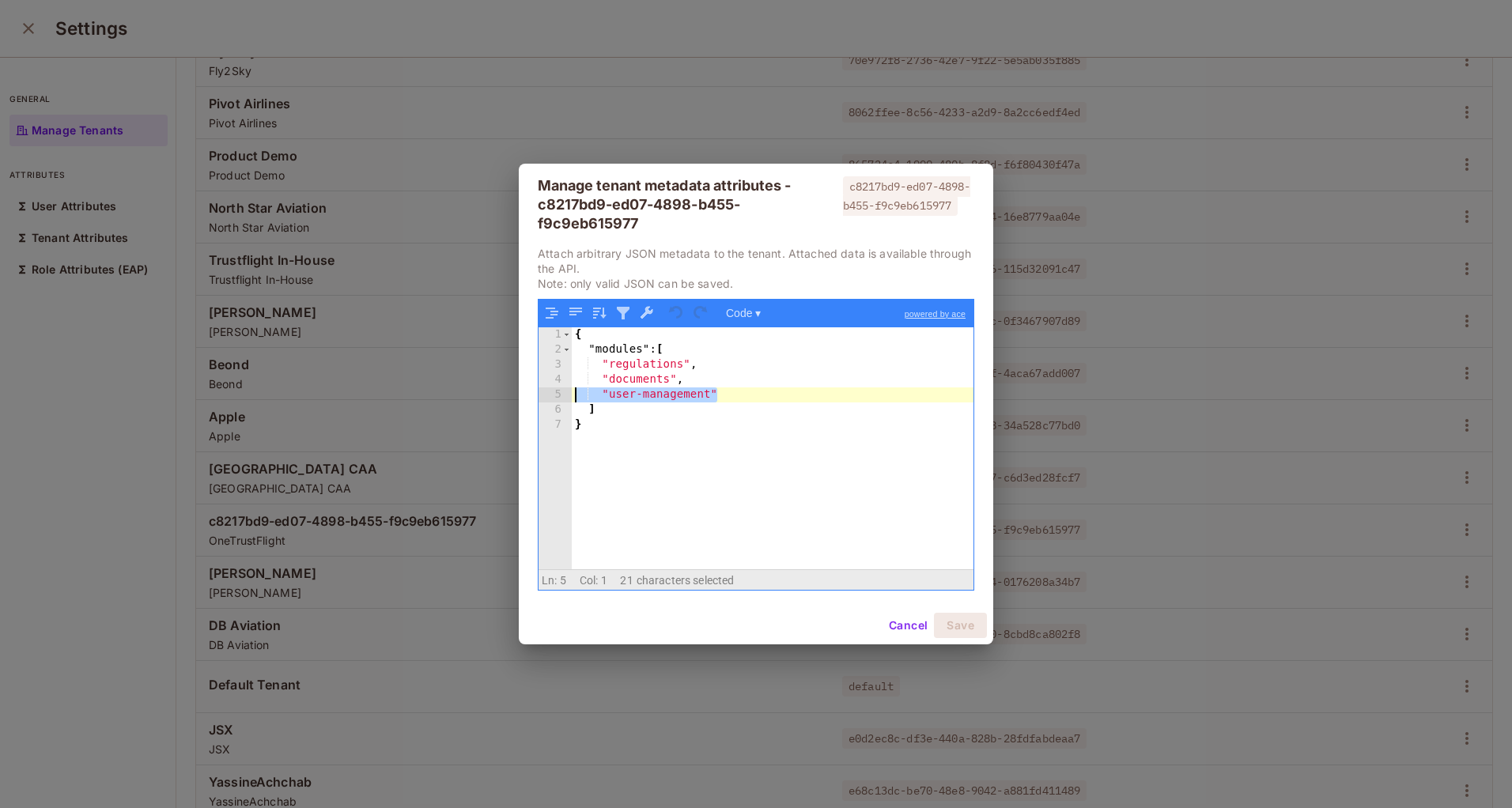
drag, startPoint x: 738, startPoint y: 389, endPoint x: 508, endPoint y: 392, distance: 230.0
click at [508, 392] on div "Manage tenant metadata attributes - c8217bd9-ed07-4898-b455-f9c9eb615977 c8217b…" at bounding box center [756, 404] width 1512 height 808
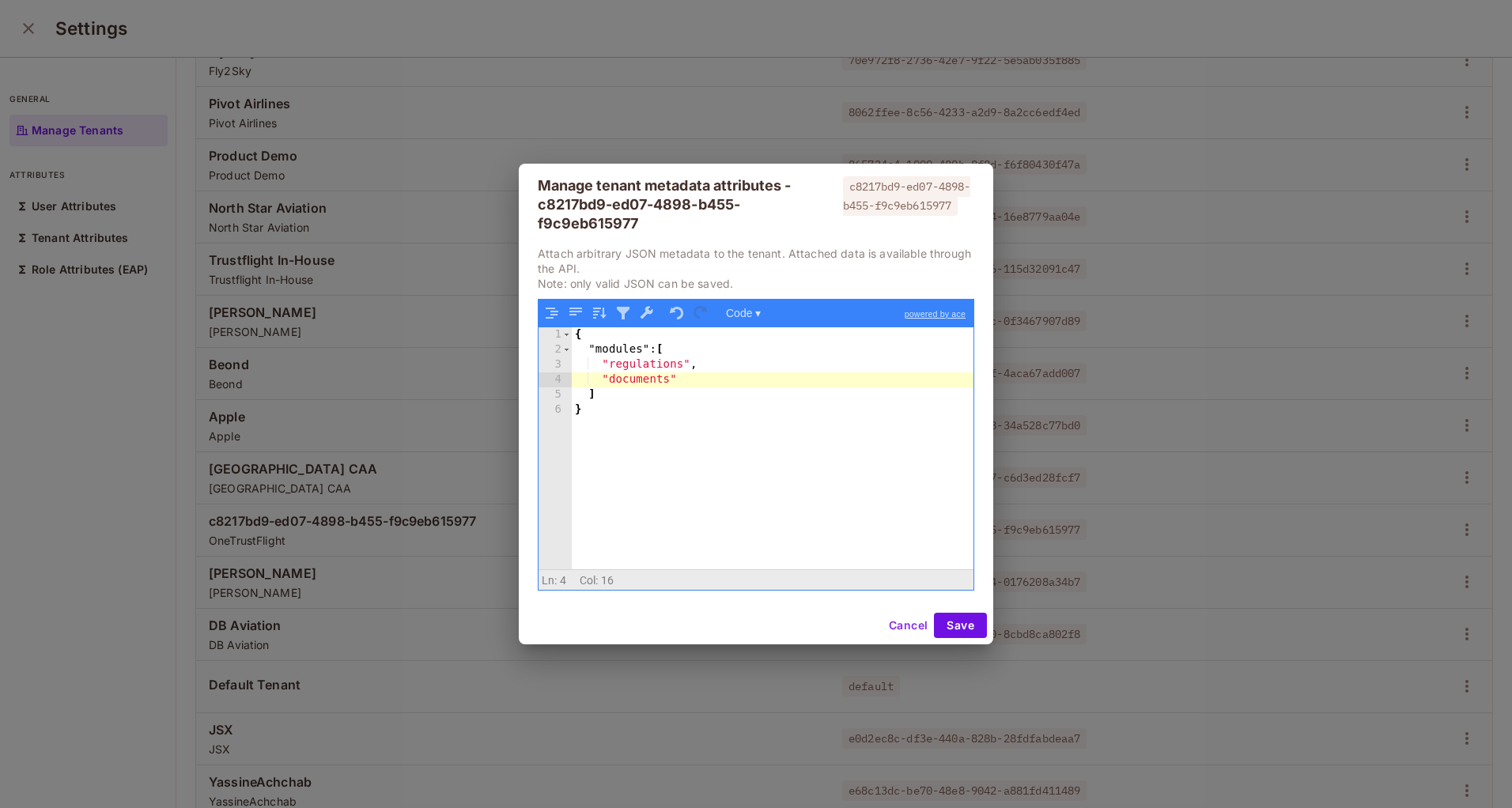
click at [908, 631] on button "Cancel" at bounding box center [908, 625] width 51 height 26
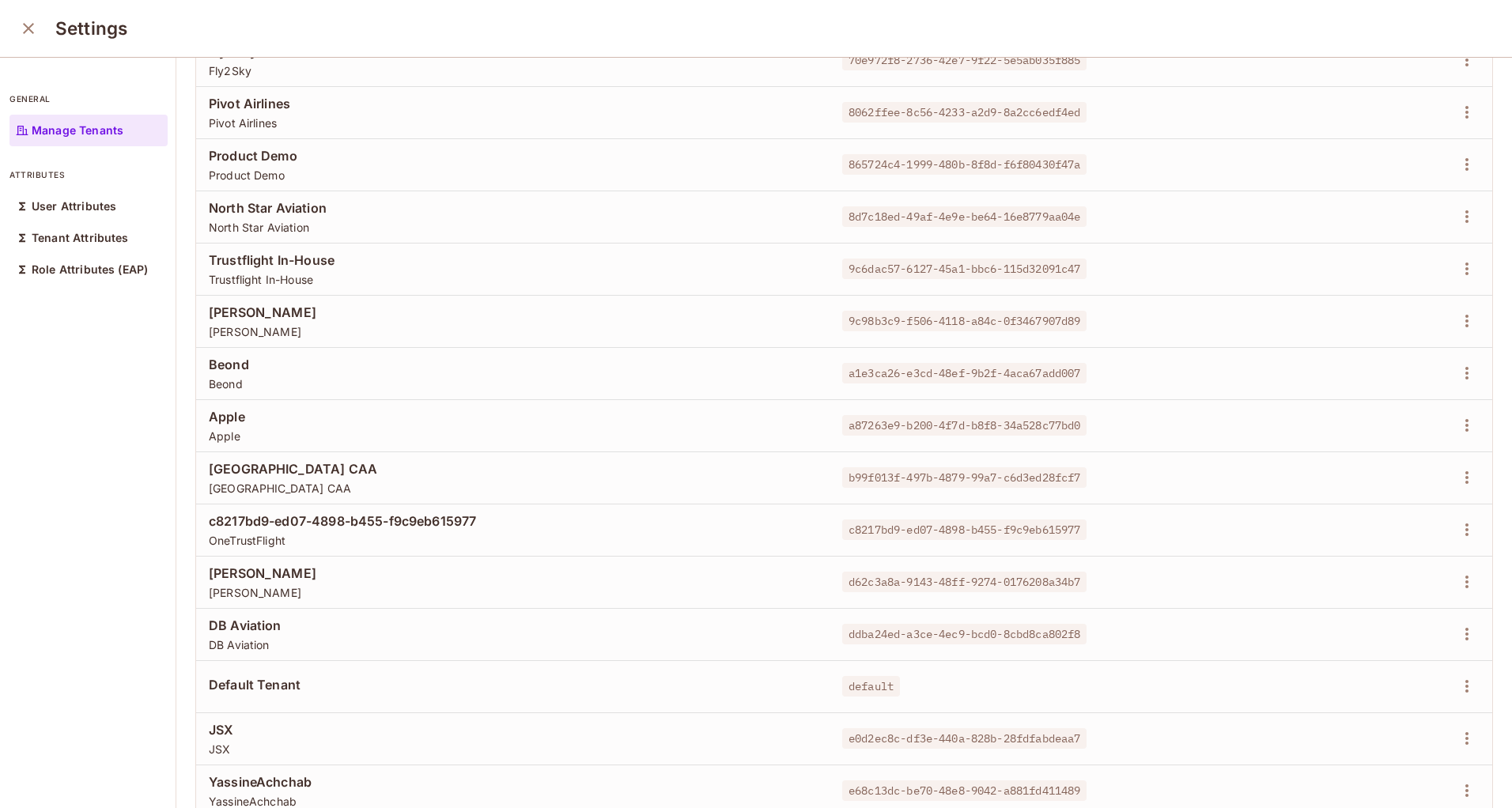
click at [119, 477] on div "general Manage Tenants attributes User Attributes Tenant Attributes Role Attrib…" at bounding box center [88, 433] width 177 height 752
click at [103, 484] on div "general Manage Tenants attributes User Attributes Tenant Attributes Role Attrib…" at bounding box center [88, 433] width 177 height 752
click at [310, 517] on span "c8217bd9-ed07-4898-b455-f9c9eb615977" at bounding box center [513, 521] width 608 height 17
click at [1458, 528] on icon "button" at bounding box center [1467, 529] width 19 height 19
click at [1349, 600] on div "Edit Attributes" at bounding box center [1387, 601] width 78 height 16
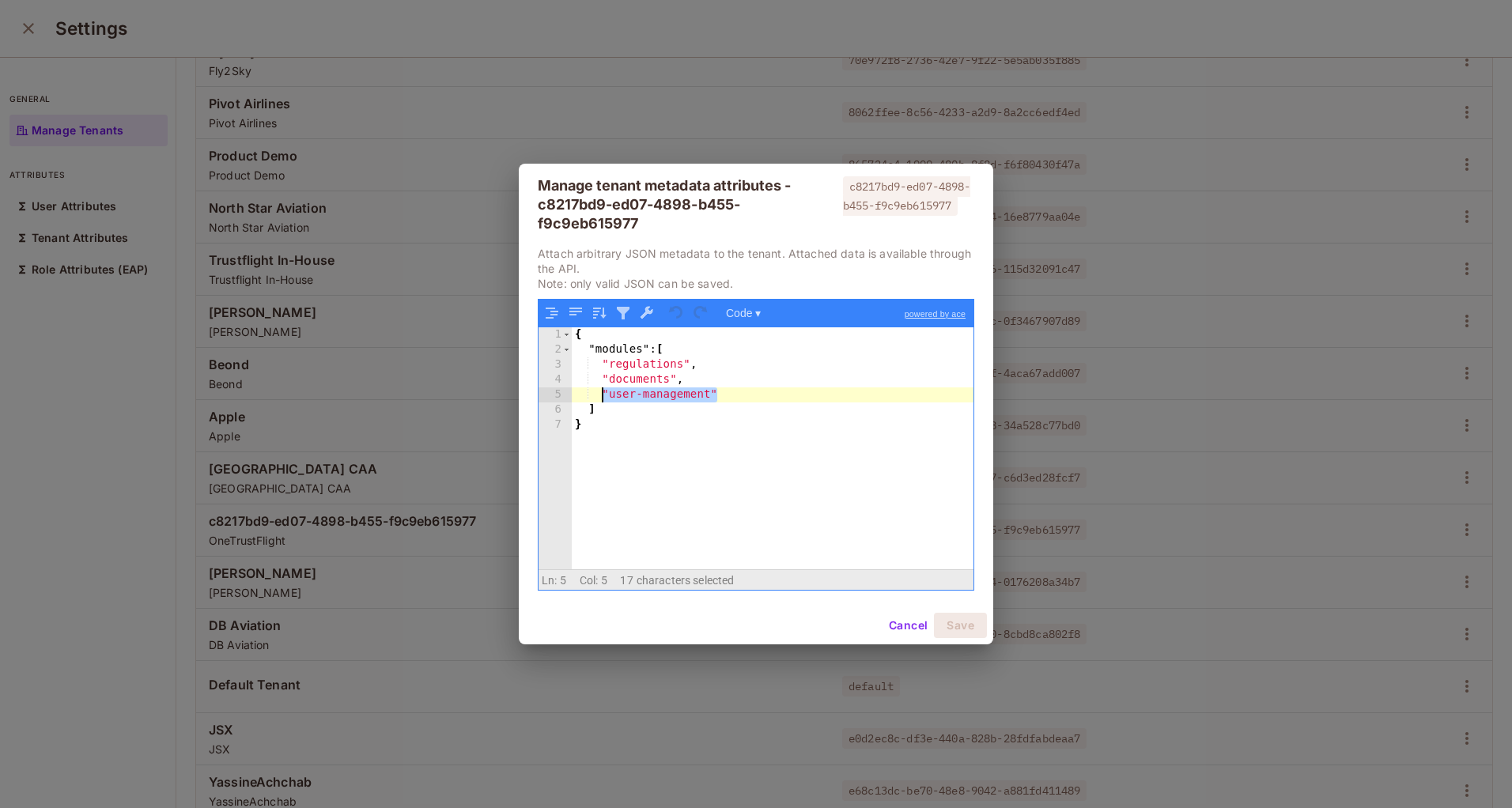
drag, startPoint x: 724, startPoint y: 397, endPoint x: 598, endPoint y: 395, distance: 126.0
click at [598, 395] on div "{ "modules" : [ "regulations" , "documents" , "user-management" ] }" at bounding box center [773, 464] width 402 height 273
click at [896, 616] on button "Cancel" at bounding box center [908, 625] width 51 height 26
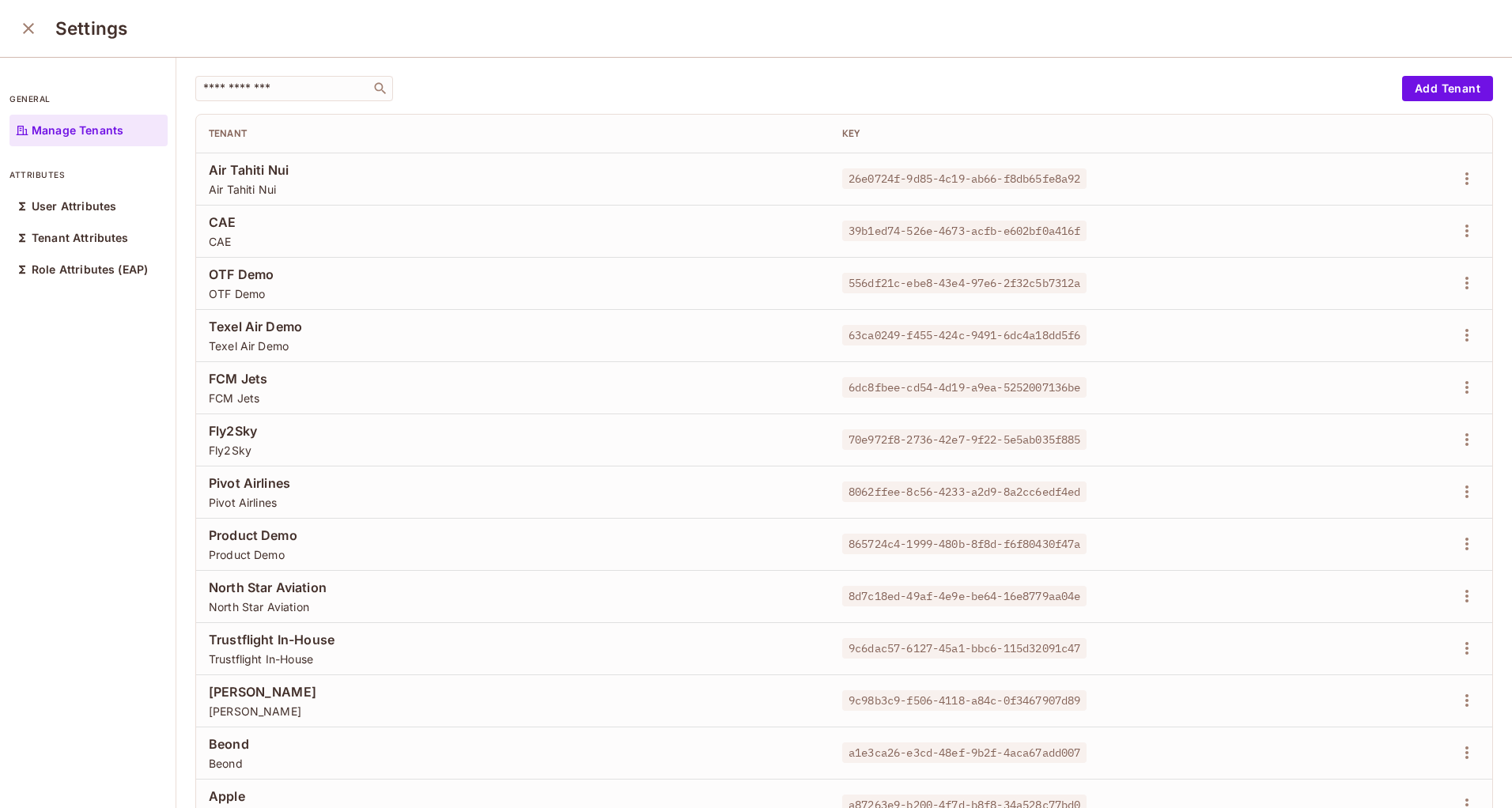
scroll to position [0, 0]
click at [1458, 547] on icon "button" at bounding box center [1467, 545] width 19 height 19
click at [1373, 613] on div "Edit Attributes" at bounding box center [1387, 616] width 78 height 16
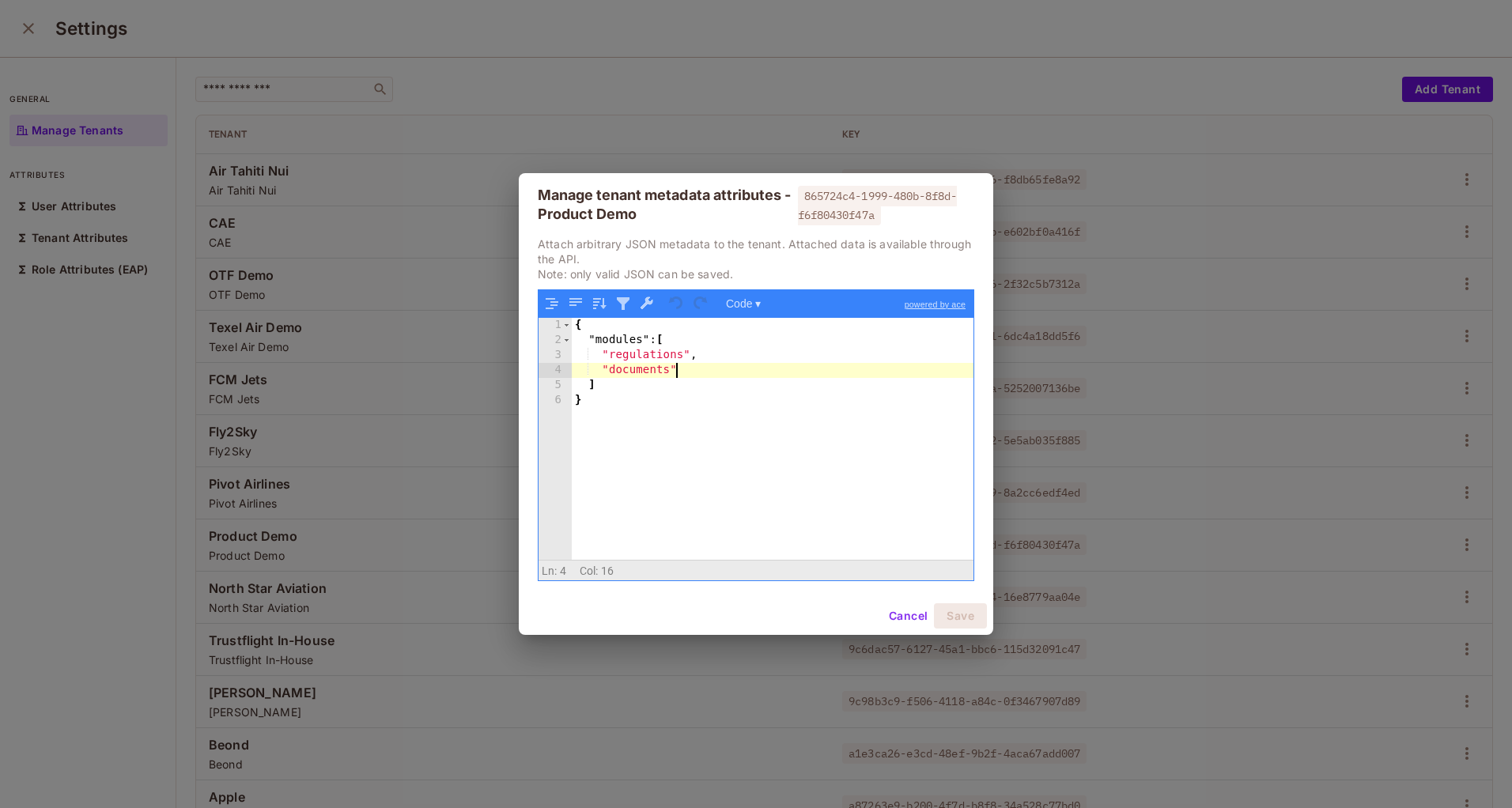
click at [721, 372] on div "{ "modules" : [ "regulations" , "documents" ] }" at bounding box center [773, 454] width 402 height 273
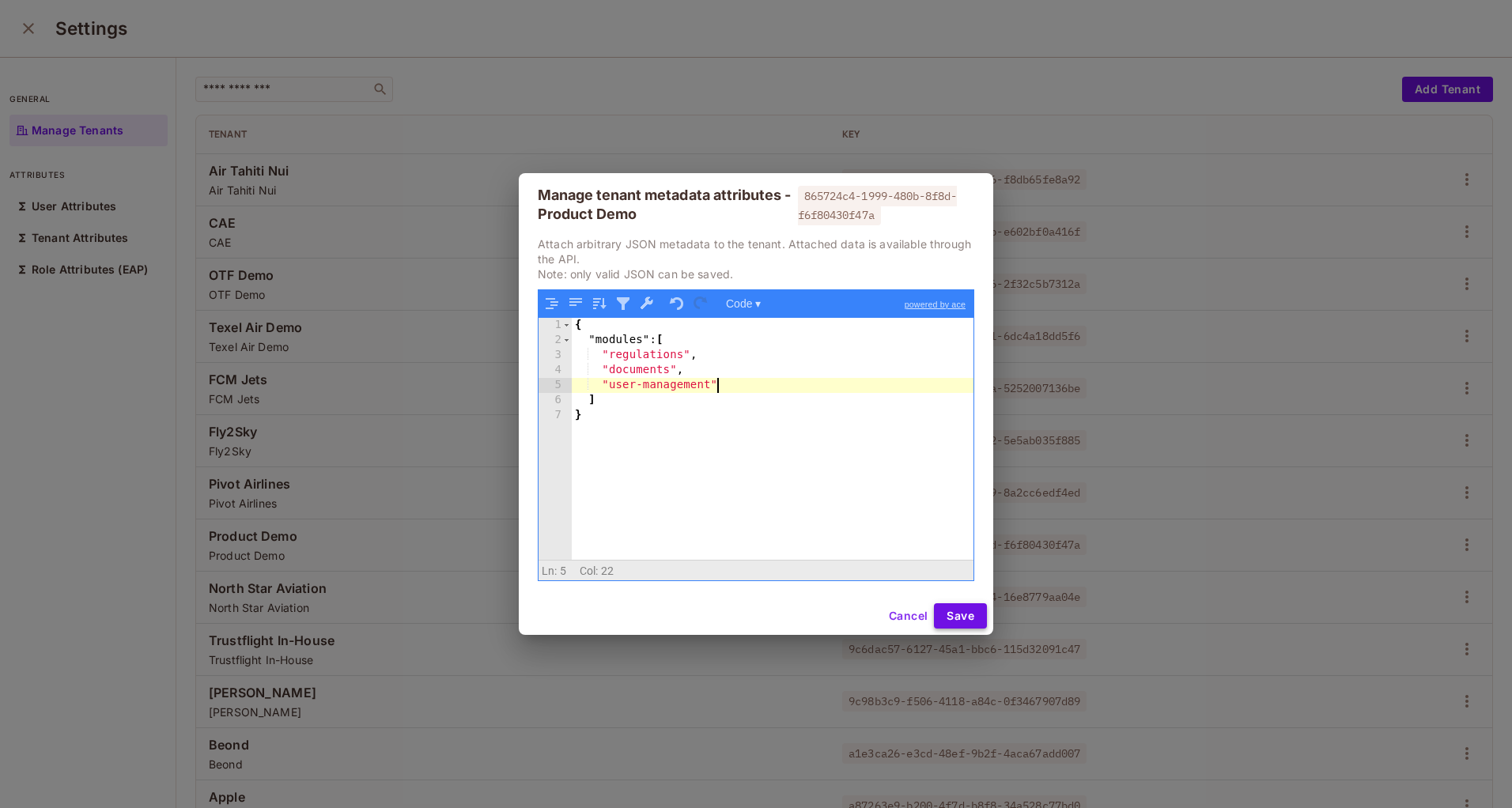
click at [969, 603] on button "Save" at bounding box center [960, 616] width 53 height 26
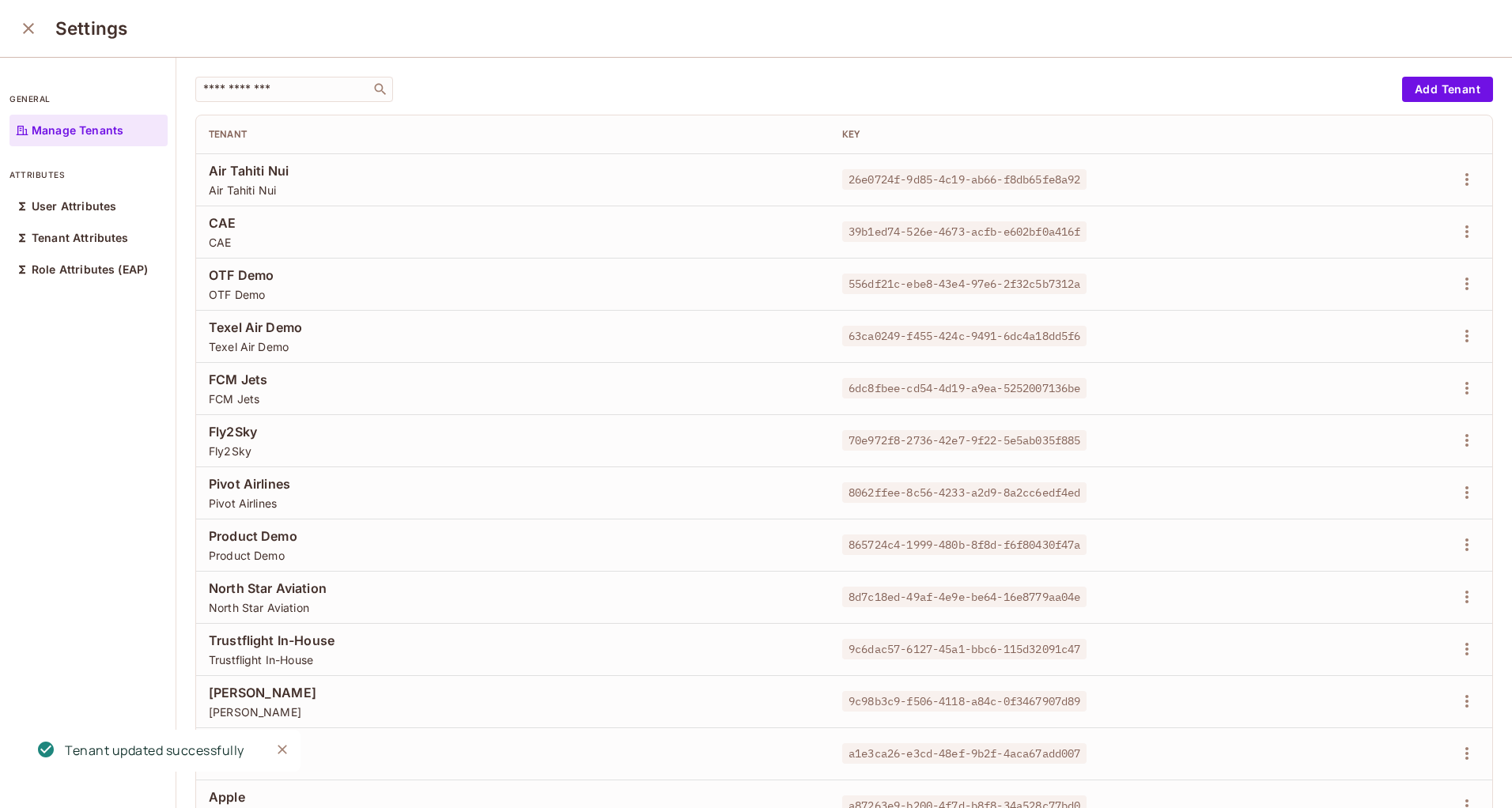
click at [284, 748] on icon "Close" at bounding box center [281, 749] width 9 height 9
